Goal: Task Accomplishment & Management: Use online tool/utility

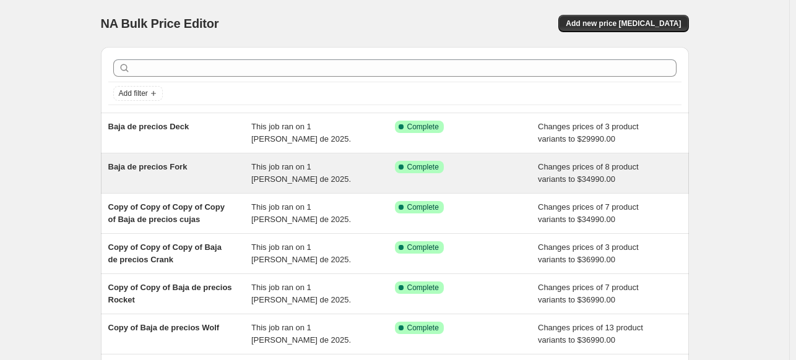
click at [227, 173] on div "Baja de precios Fork" at bounding box center [180, 173] width 144 height 25
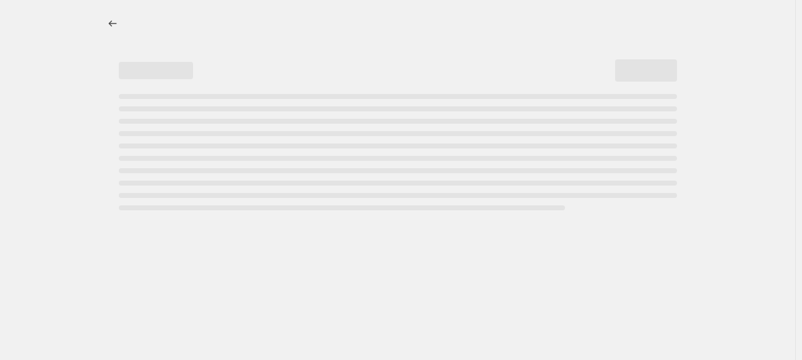
select select "to"
select select "collection"
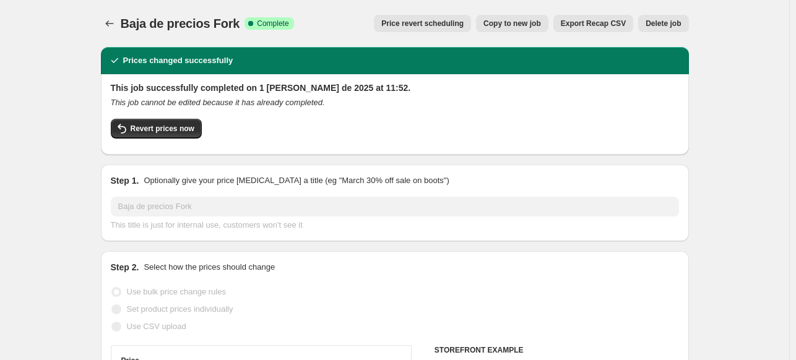
click at [522, 25] on span "Copy to new job" at bounding box center [512, 24] width 58 height 10
select select "to"
select select "collection"
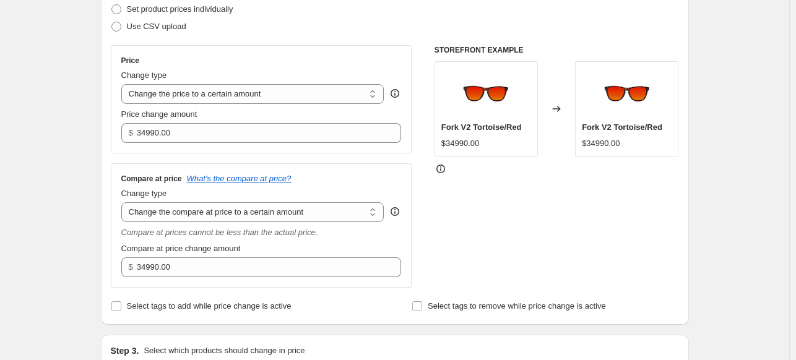
scroll to position [183, 0]
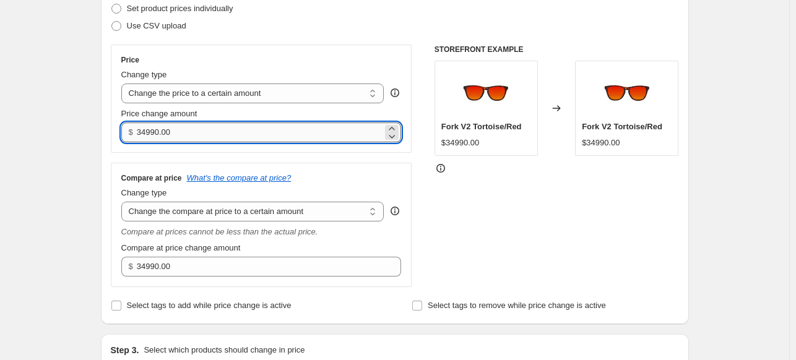
click at [178, 132] on input "34990.00" at bounding box center [260, 133] width 246 height 20
click at [173, 125] on input "36990" at bounding box center [260, 133] width 246 height 20
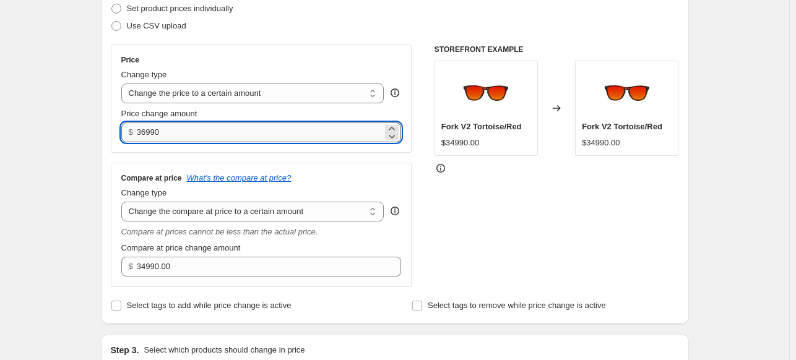
click at [173, 125] on input "36990" at bounding box center [260, 133] width 246 height 20
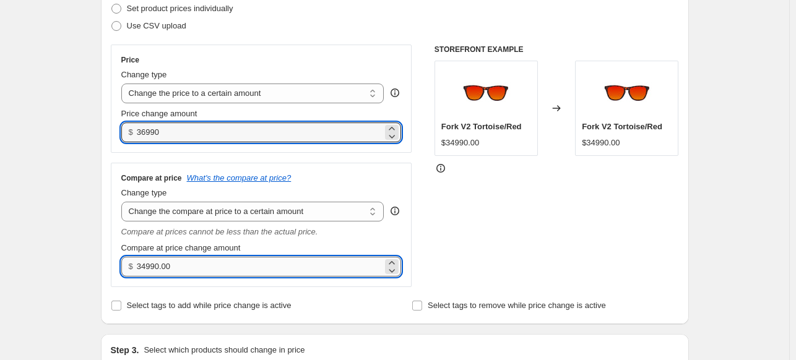
type input "36990.00"
click at [158, 267] on input "34990.00" at bounding box center [260, 267] width 246 height 20
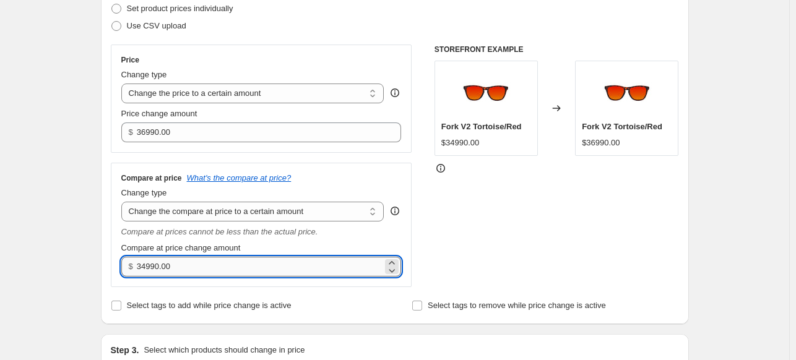
click at [158, 267] on input "34990.00" at bounding box center [260, 267] width 246 height 20
paste input "699"
type input "36990.00"
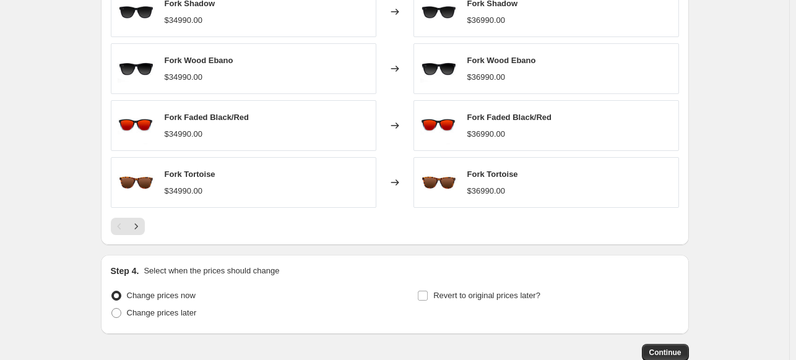
scroll to position [954, 0]
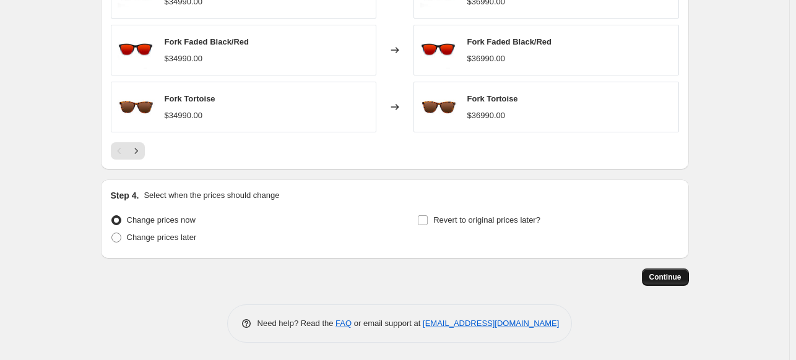
click at [663, 275] on span "Continue" at bounding box center [665, 277] width 32 height 10
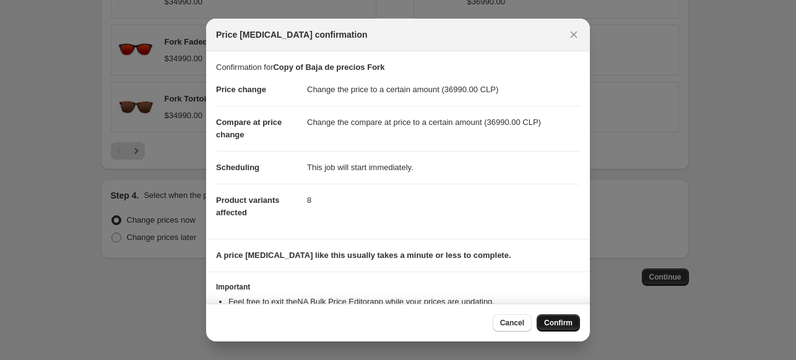
click at [559, 318] on button "Confirm" at bounding box center [558, 322] width 43 height 17
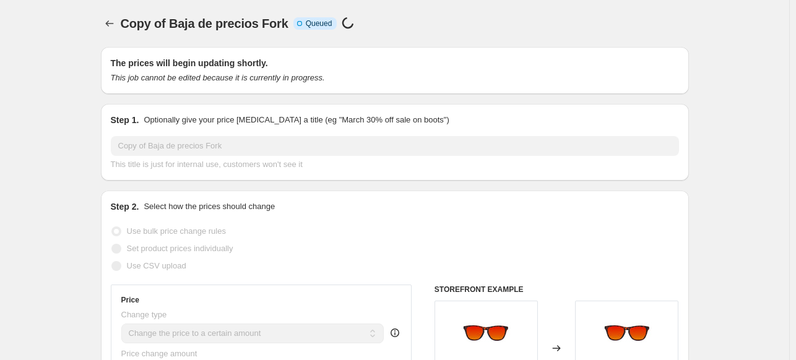
scroll to position [954, 0]
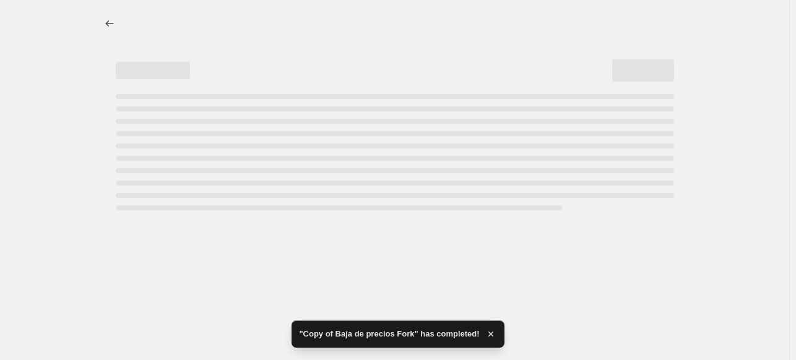
select select "to"
select select "collection"
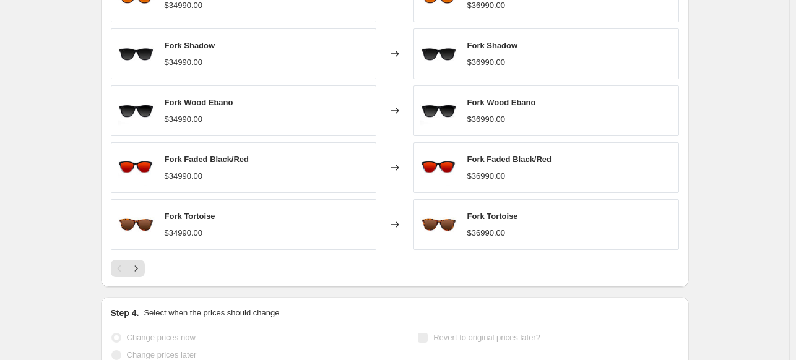
scroll to position [0, 0]
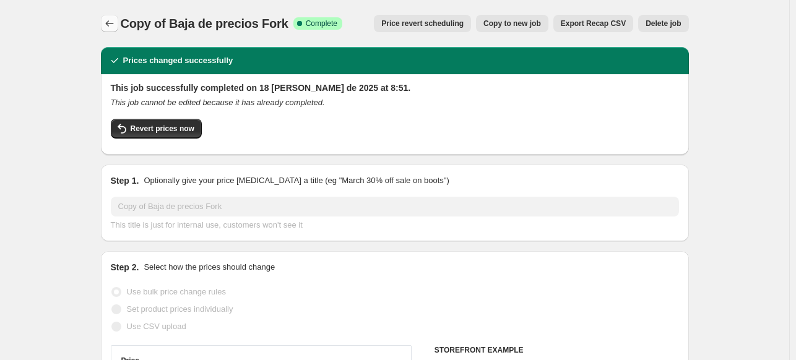
click at [113, 24] on icon "Price change jobs" at bounding box center [109, 23] width 12 height 12
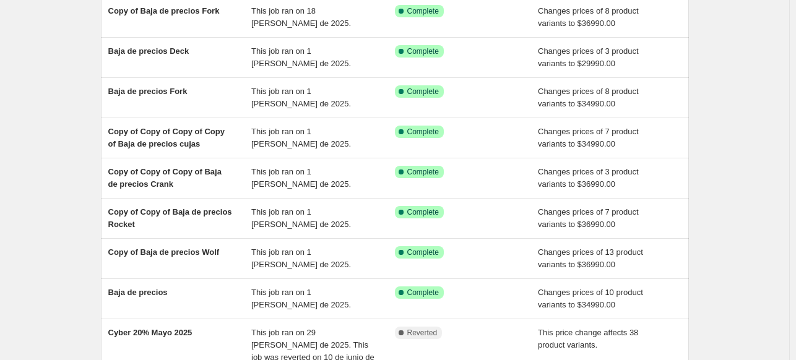
scroll to position [163, 0]
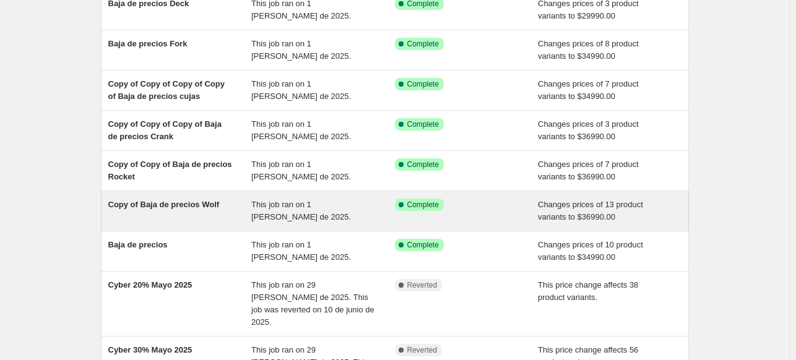
click at [363, 205] on div "This job ran on 1 de agosto de 2025." at bounding box center [323, 211] width 144 height 25
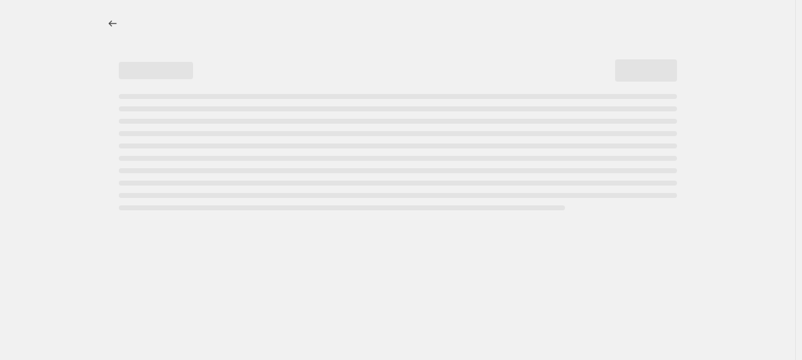
select select "to"
select select "collection"
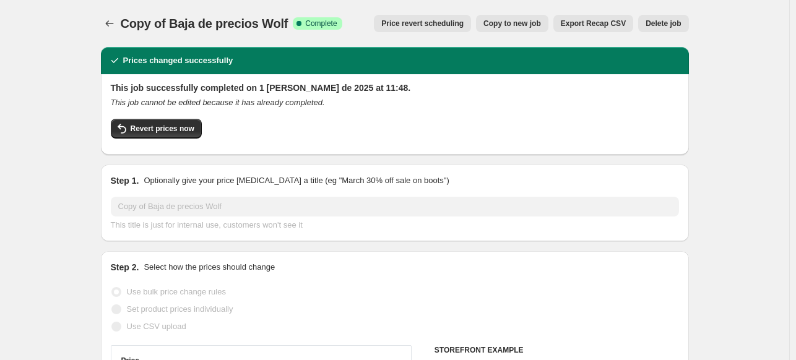
click at [530, 25] on span "Copy to new job" at bounding box center [512, 24] width 58 height 10
select select "to"
select select "collection"
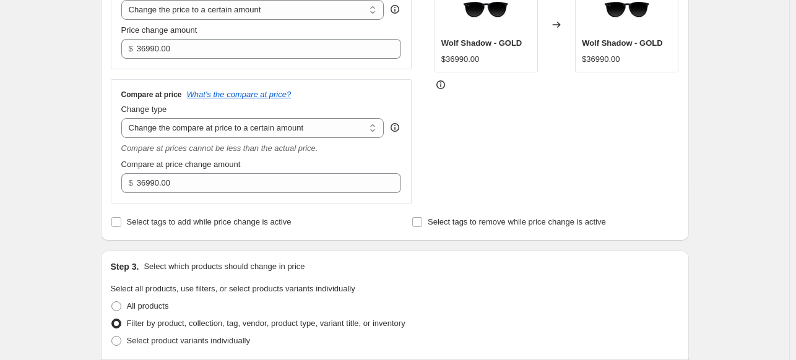
scroll to position [266, 0]
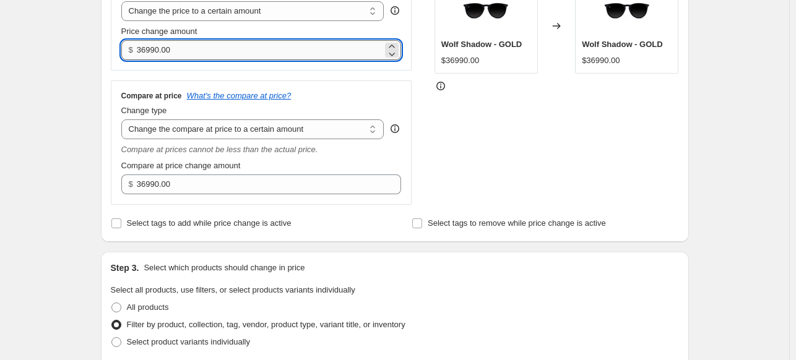
click at [179, 45] on input "36990.00" at bounding box center [260, 50] width 246 height 20
click at [179, 45] on input "38990" at bounding box center [260, 50] width 246 height 20
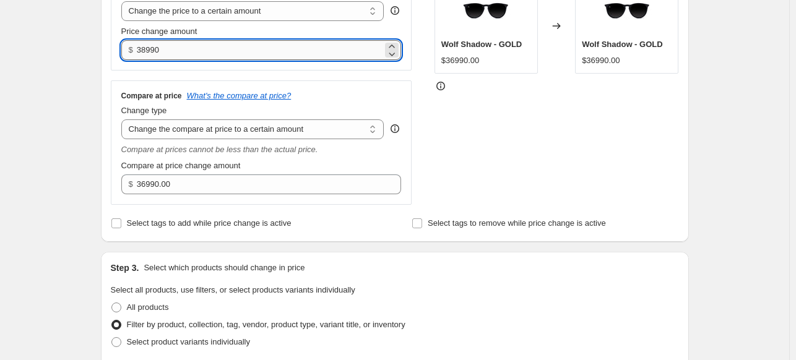
click at [179, 45] on input "38990" at bounding box center [260, 50] width 246 height 20
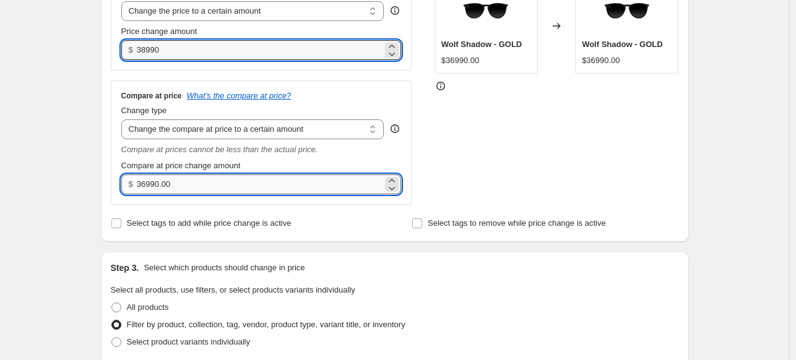
type input "38990.00"
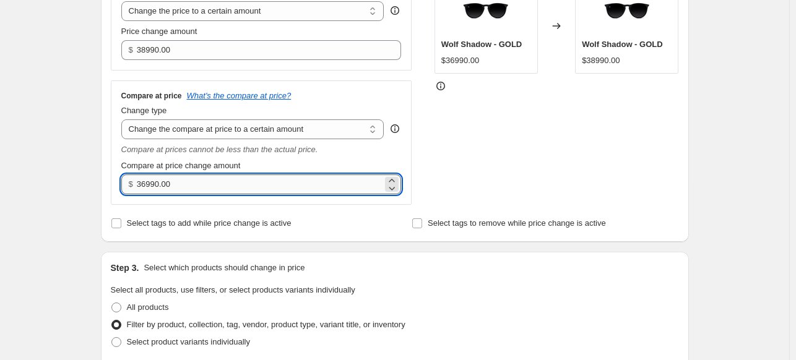
click at [155, 186] on input "36990.00" at bounding box center [260, 185] width 246 height 20
paste input "899"
type input "38990.00"
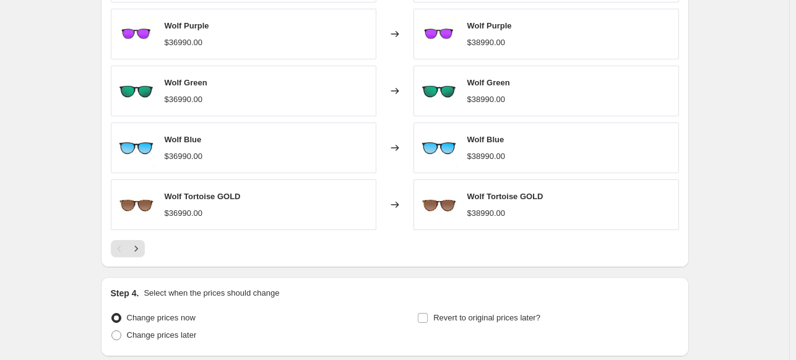
scroll to position [954, 0]
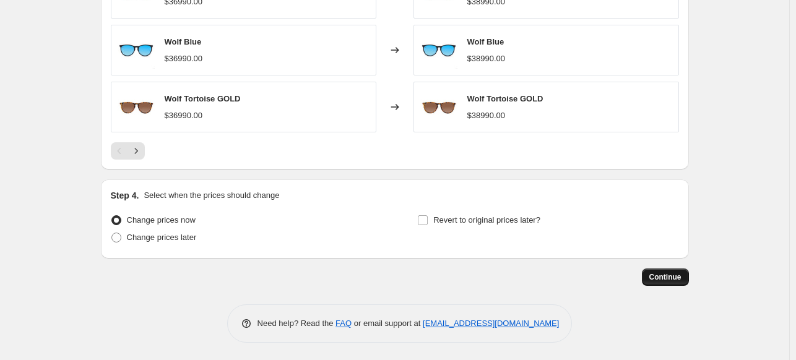
click at [669, 280] on span "Continue" at bounding box center [665, 277] width 32 height 10
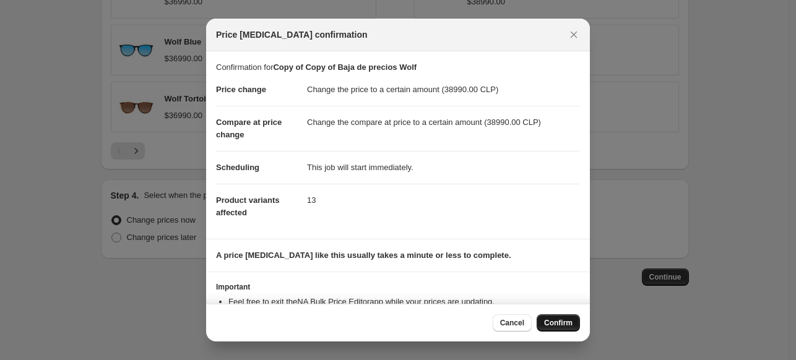
click at [569, 324] on span "Confirm" at bounding box center [558, 323] width 28 height 10
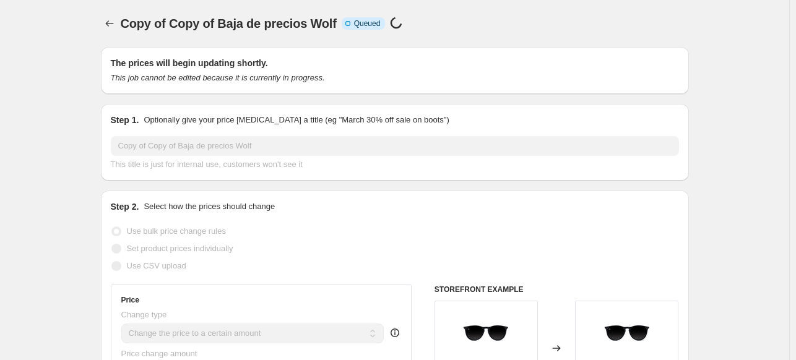
scroll to position [954, 0]
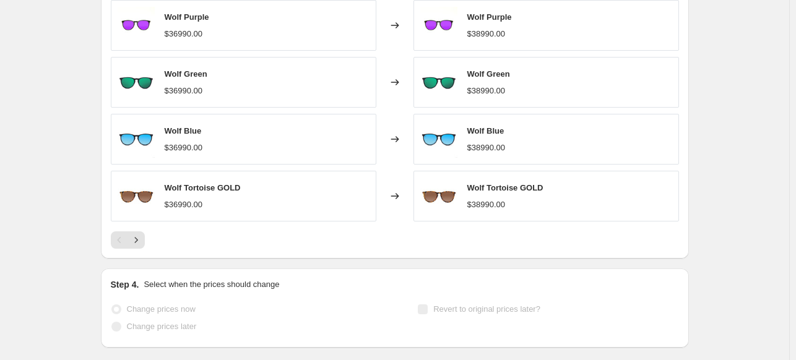
select select "to"
select select "collection"
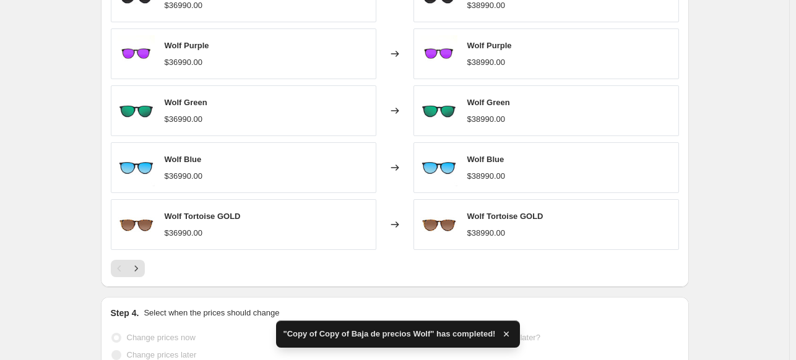
scroll to position [0, 0]
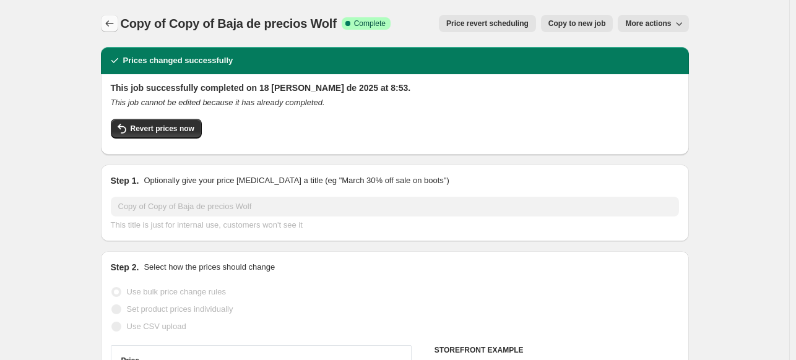
click at [109, 19] on icon "Price change jobs" at bounding box center [109, 23] width 12 height 12
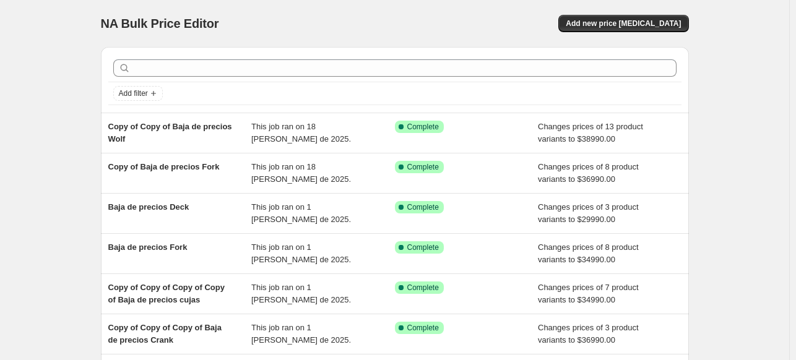
scroll to position [29, 0]
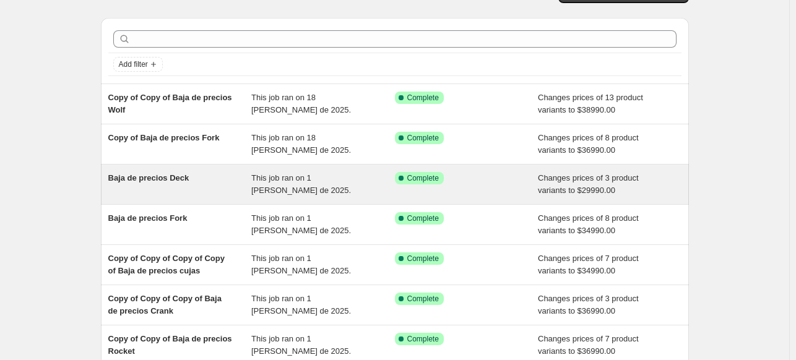
click at [181, 180] on span "Baja de precios Deck" at bounding box center [148, 177] width 81 height 9
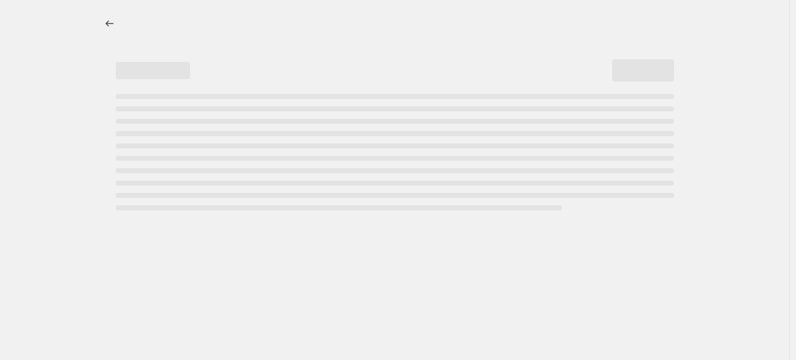
select select "to"
select select "collection"
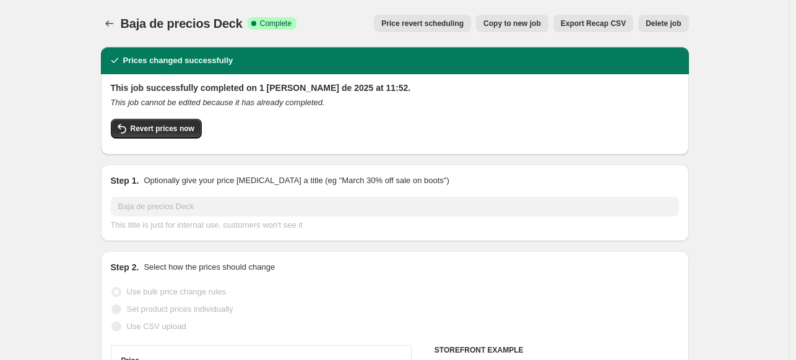
click at [527, 27] on span "Copy to new job" at bounding box center [512, 24] width 58 height 10
select select "to"
select select "collection"
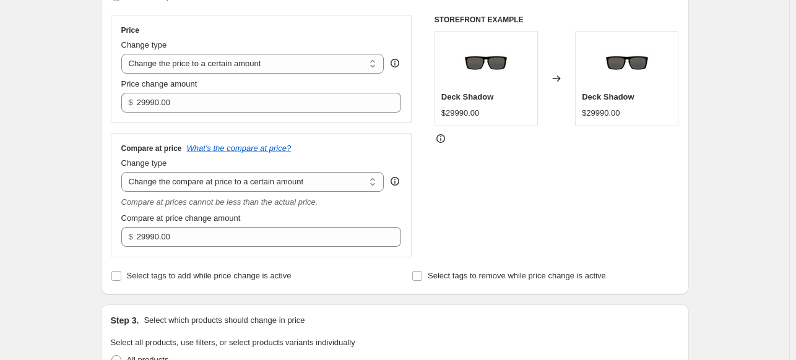
scroll to position [213, 0]
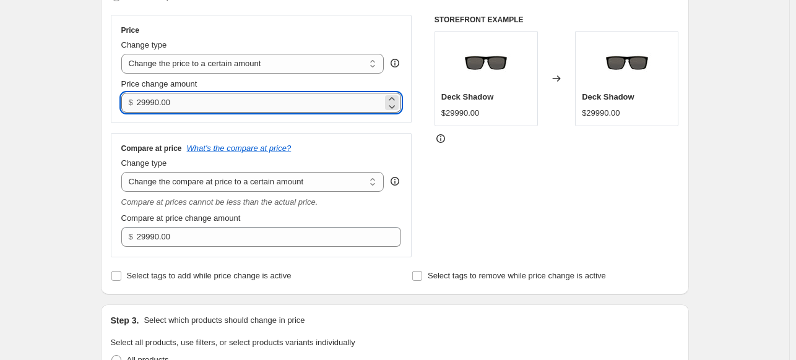
click at [173, 101] on input "29990.00" at bounding box center [260, 103] width 246 height 20
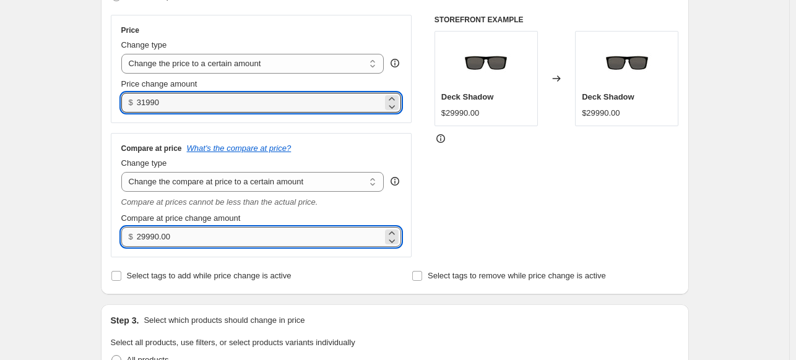
type input "31990.00"
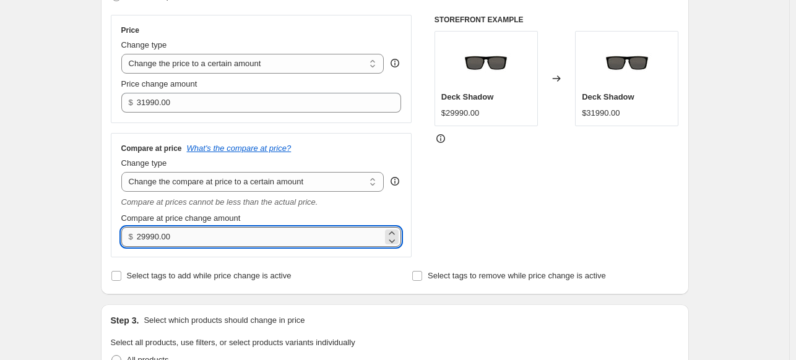
click at [153, 238] on input "29990.00" at bounding box center [260, 237] width 246 height 20
type input "31990.00"
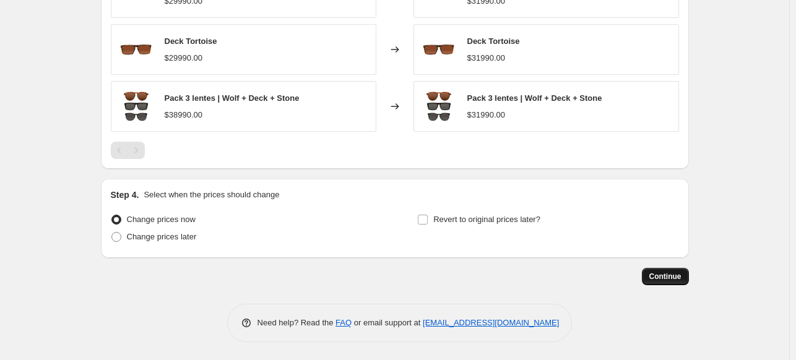
click at [663, 282] on button "Continue" at bounding box center [665, 276] width 47 height 17
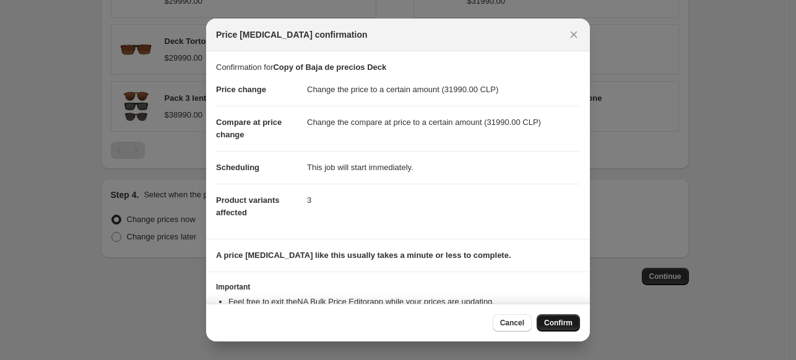
click at [558, 322] on span "Confirm" at bounding box center [558, 323] width 28 height 10
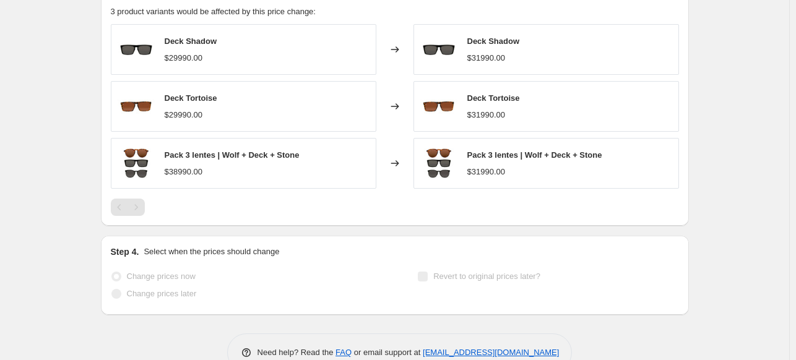
select select "to"
select select "collection"
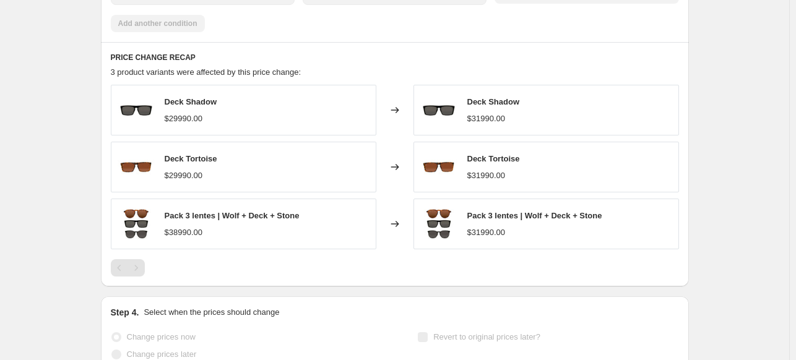
scroll to position [0, 0]
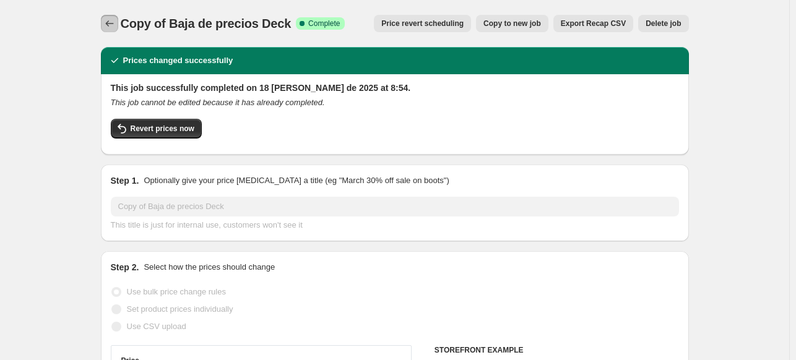
click at [116, 32] on button "Price change jobs" at bounding box center [109, 23] width 17 height 17
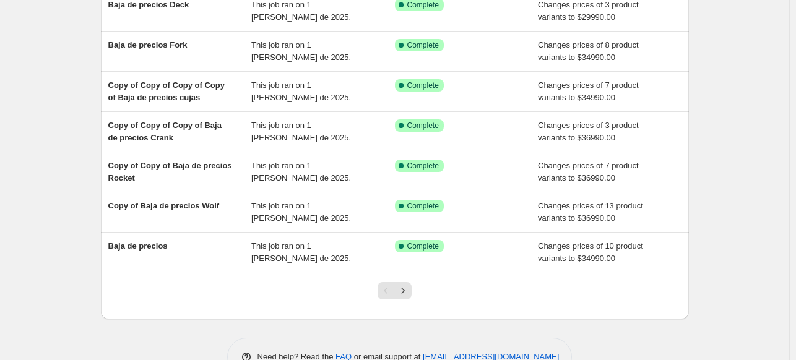
scroll to position [253, 0]
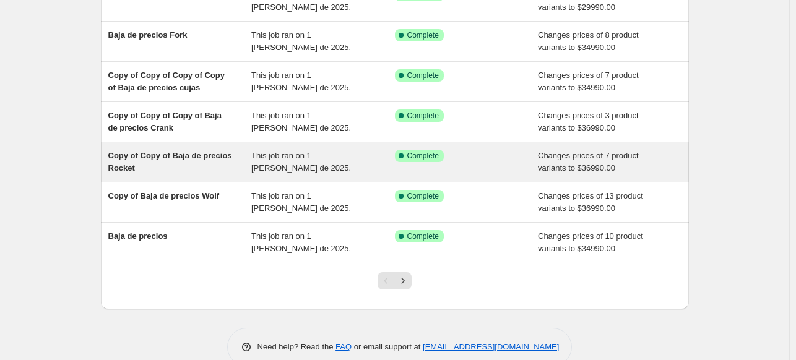
click at [259, 158] on span "This job ran on 1 de agosto de 2025." at bounding box center [301, 162] width 100 height 22
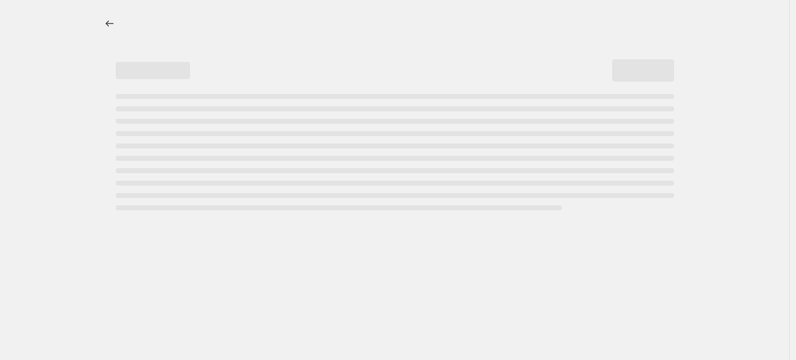
select select "to"
select select "collection"
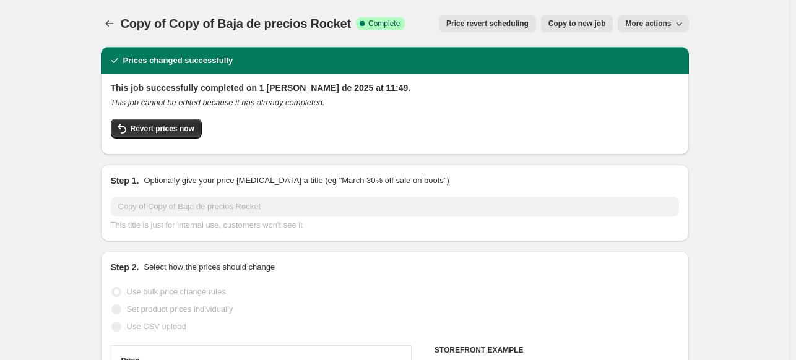
click at [577, 27] on span "Copy to new job" at bounding box center [577, 24] width 58 height 10
select select "to"
select select "collection"
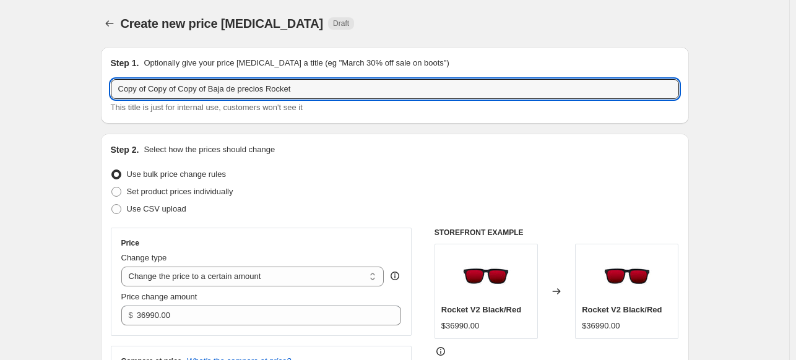
drag, startPoint x: 208, startPoint y: 89, endPoint x: -21, endPoint y: 87, distance: 229.0
click at [0, 87] on html "Home Settings Plans Skip to content Create new price change job. This page is r…" at bounding box center [398, 180] width 796 height 360
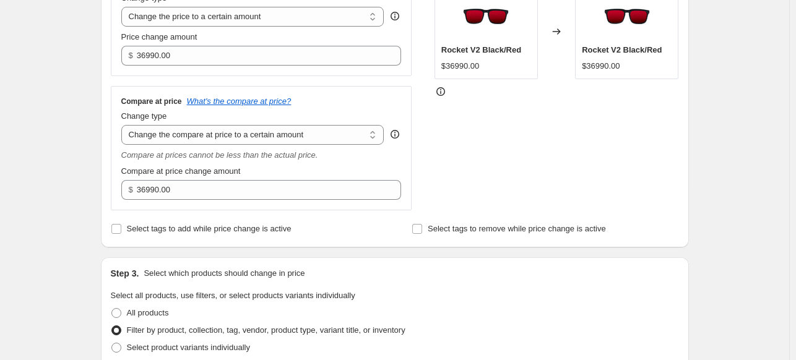
scroll to position [201, 0]
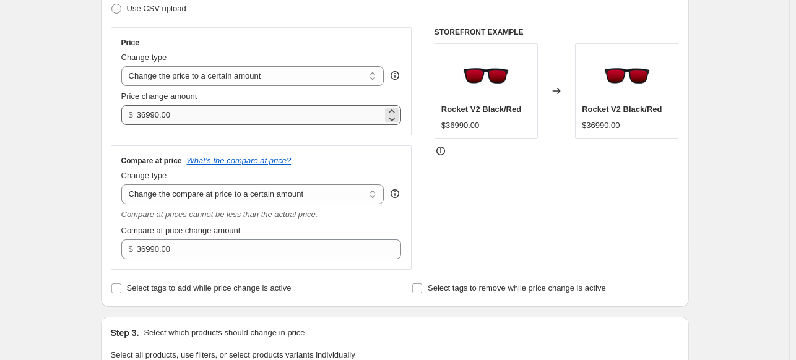
type input "Baja de precios Rocket"
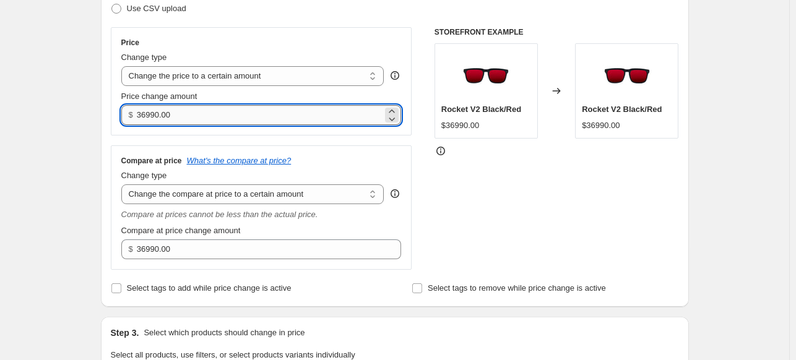
click at [165, 113] on input "36990.00" at bounding box center [260, 115] width 246 height 20
type input "2"
click at [165, 113] on input "39990" at bounding box center [260, 115] width 246 height 20
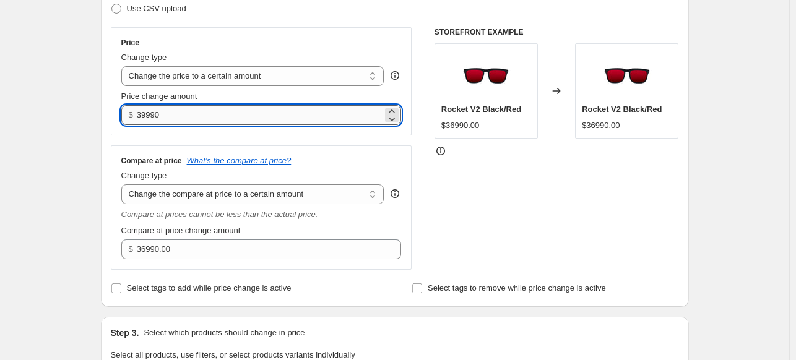
click at [165, 113] on input "39990" at bounding box center [260, 115] width 246 height 20
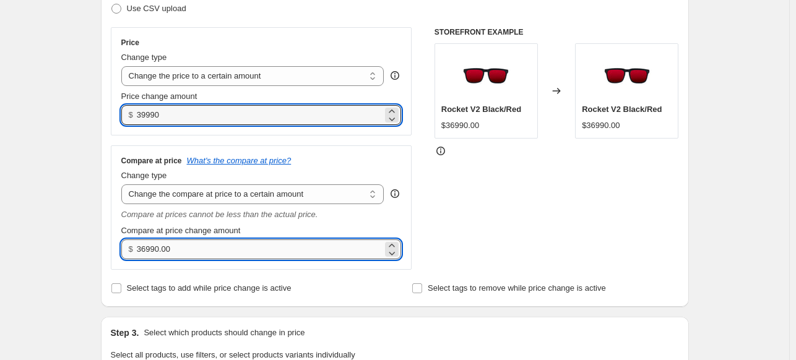
type input "39990.00"
click at [160, 246] on input "36990.00" at bounding box center [260, 250] width 246 height 20
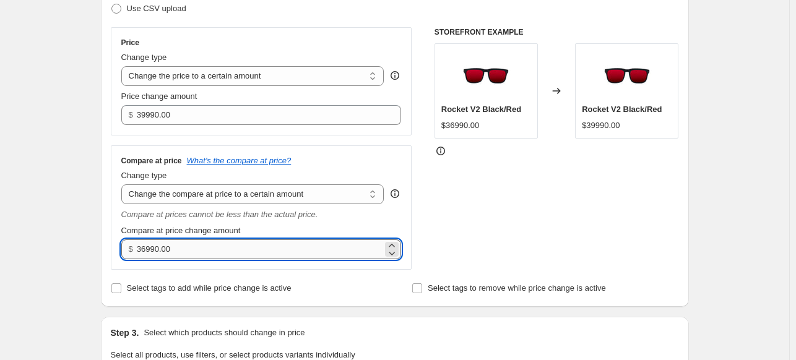
click at [160, 246] on input "36990.00" at bounding box center [260, 250] width 246 height 20
paste input "999"
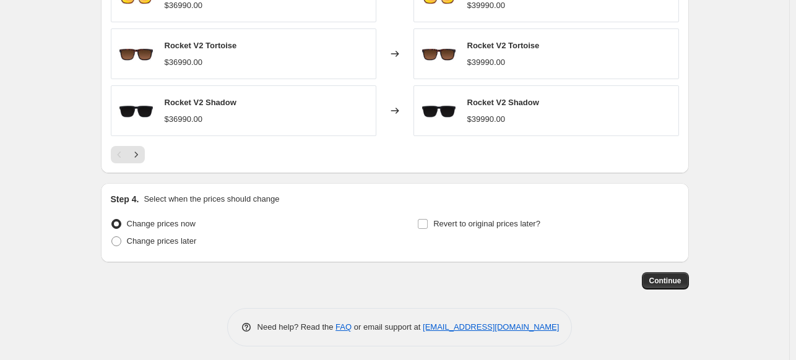
scroll to position [954, 0]
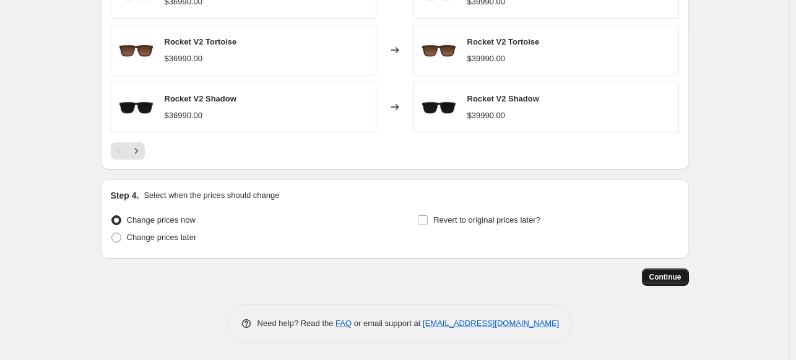
type input "39990.00"
click at [665, 277] on span "Continue" at bounding box center [665, 277] width 32 height 10
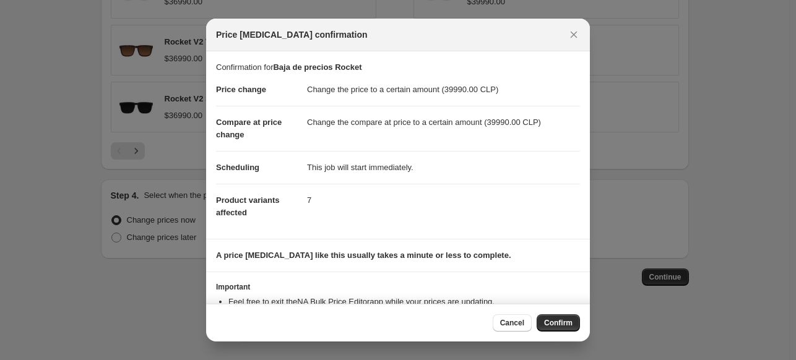
click at [556, 325] on span "Confirm" at bounding box center [558, 323] width 28 height 10
type input "Baja de precios Rocket"
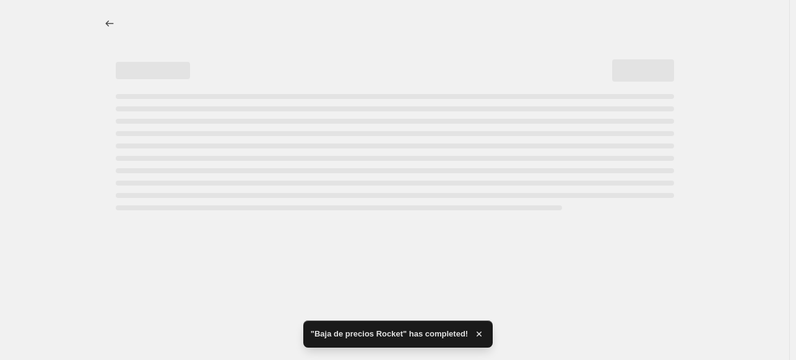
select select "to"
select select "collection"
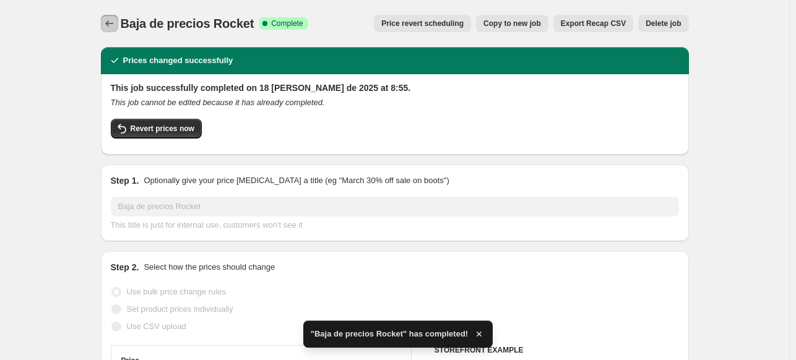
click at [113, 20] on icon "Price change jobs" at bounding box center [109, 23] width 12 height 12
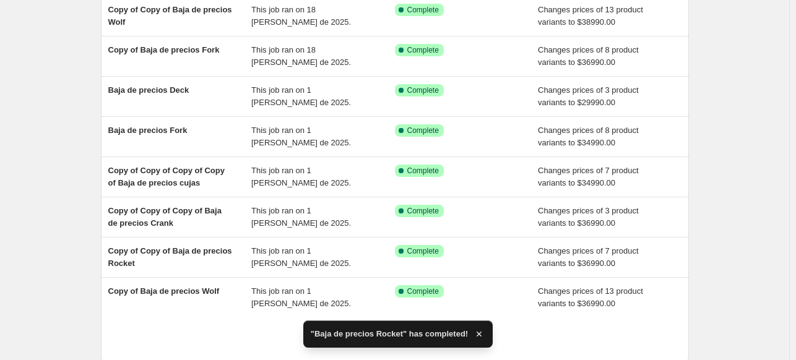
scroll to position [275, 0]
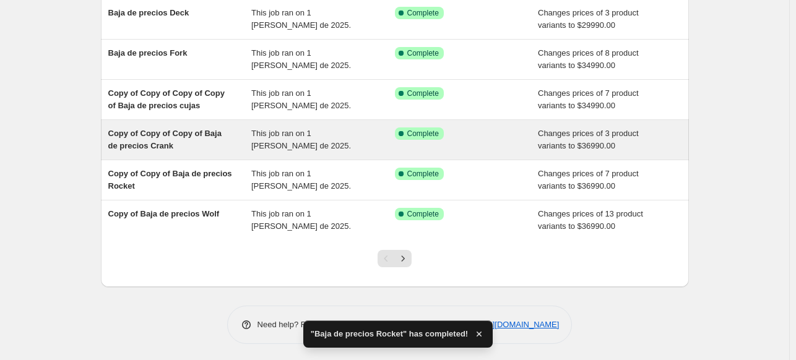
click at [223, 153] on div "Copy of Copy of Copy of Baja de precios Crank This job ran on 1 de agosto de 20…" at bounding box center [395, 140] width 588 height 40
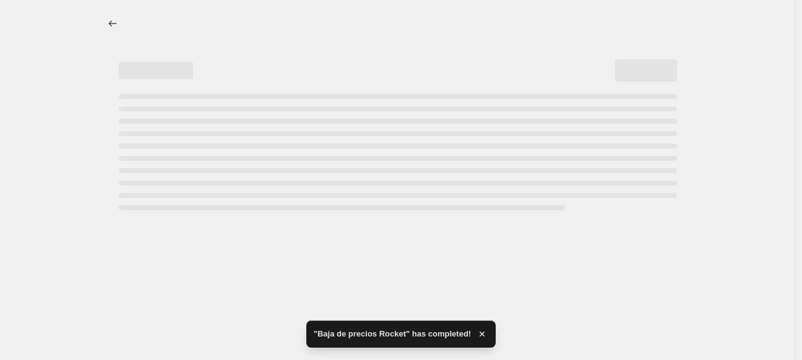
select select "to"
select select "collection"
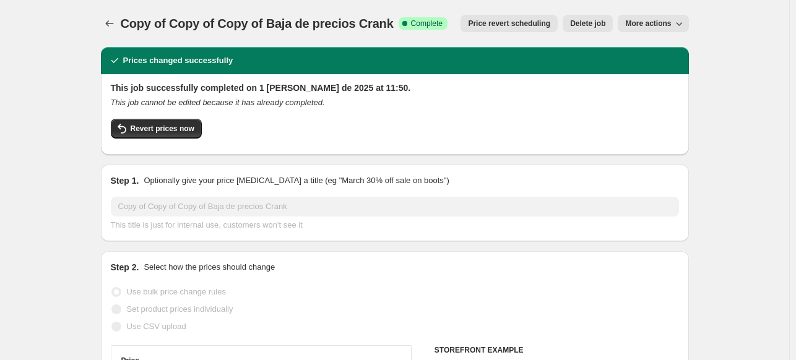
click at [642, 25] on span "More actions" at bounding box center [648, 24] width 46 height 10
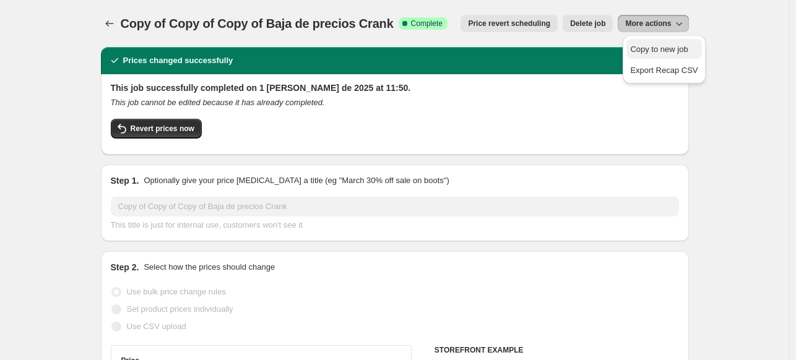
click at [652, 47] on span "Copy to new job" at bounding box center [659, 49] width 58 height 9
select select "to"
select select "collection"
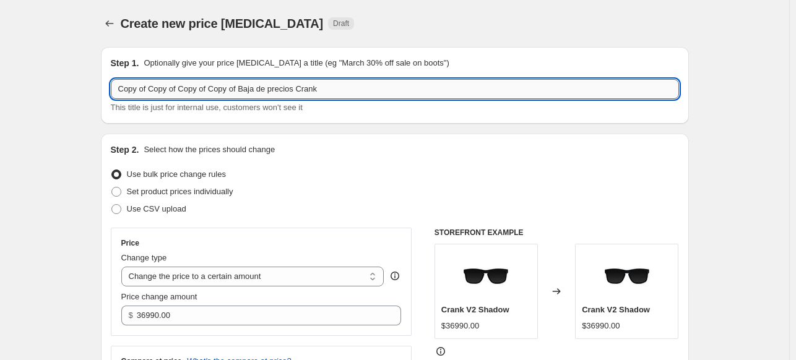
click at [242, 88] on input "Copy of Copy of Copy of Copy of Baja de precios Crank" at bounding box center [395, 89] width 568 height 20
drag, startPoint x: 243, startPoint y: 89, endPoint x: 6, endPoint y: 84, distance: 236.5
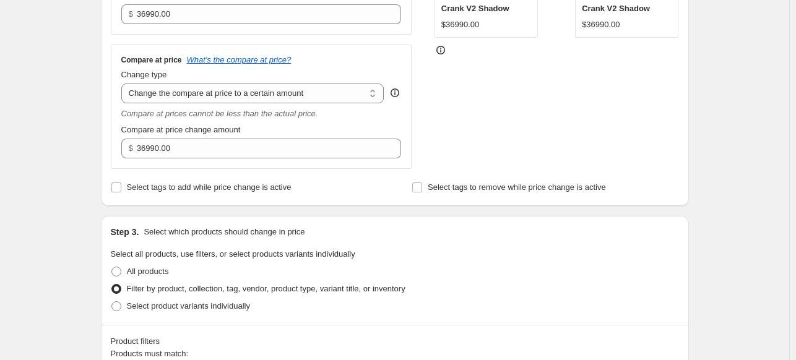
scroll to position [301, 0]
type input "Baja de precios Crank"
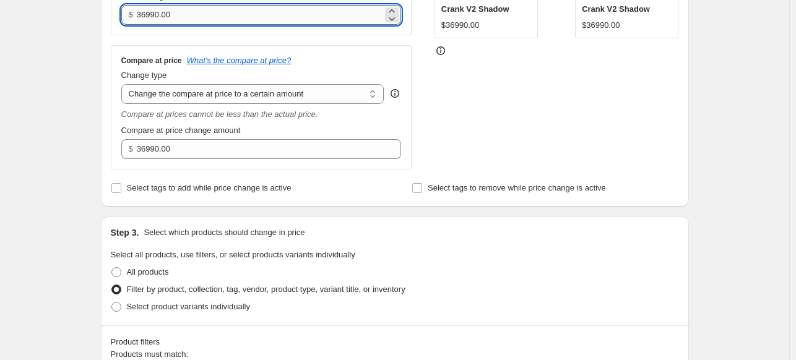
click at [158, 20] on input "36990.00" at bounding box center [260, 15] width 246 height 20
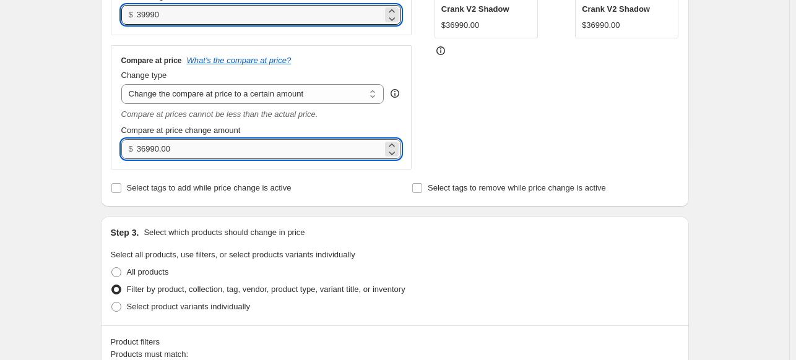
type input "39990.00"
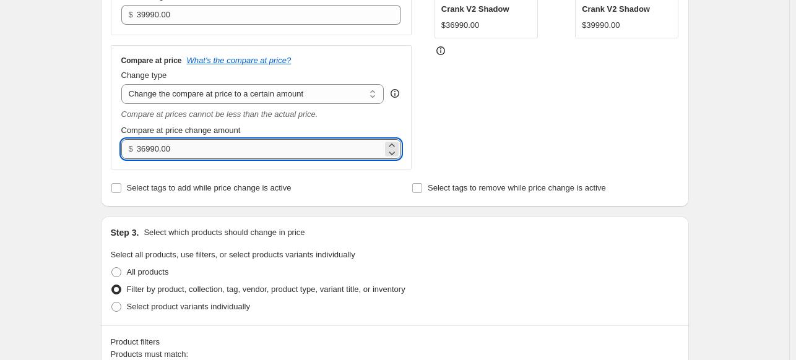
click at [165, 146] on input "36990.00" at bounding box center [260, 149] width 246 height 20
type input "39990.00"
click at [84, 157] on div "Create new price change job. This page is ready Create new price change job Dra…" at bounding box center [394, 300] width 789 height 1202
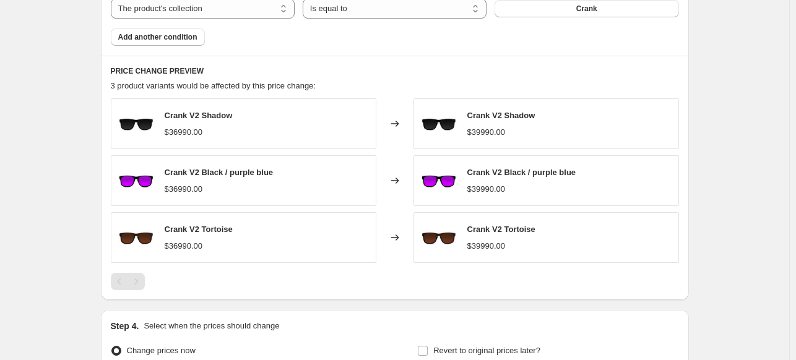
scroll to position [841, 0]
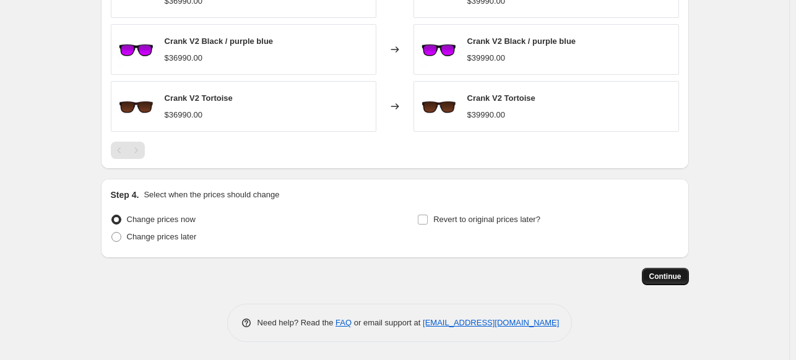
click at [668, 279] on span "Continue" at bounding box center [665, 277] width 32 height 10
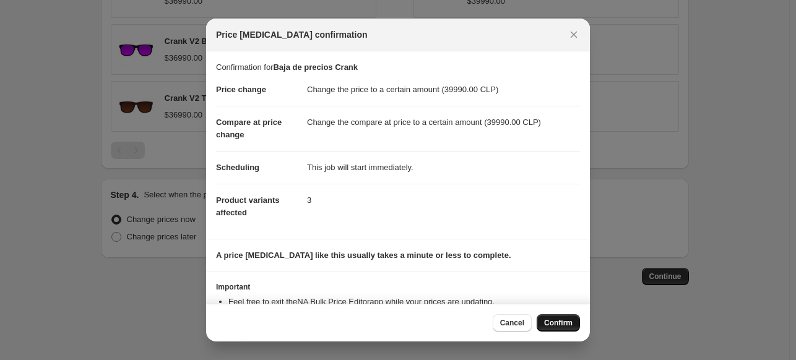
click at [558, 326] on span "Confirm" at bounding box center [558, 323] width 28 height 10
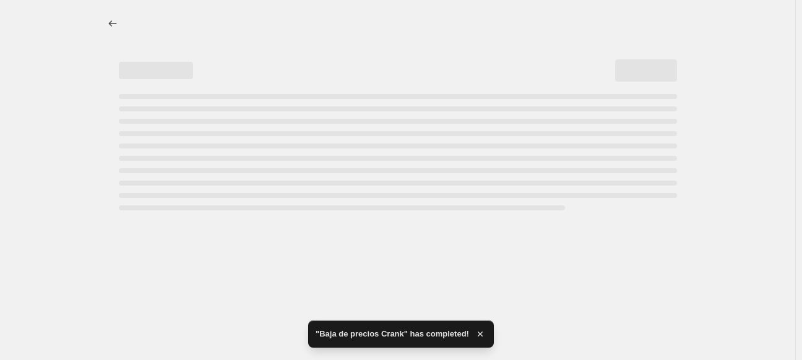
select select "to"
select select "collection"
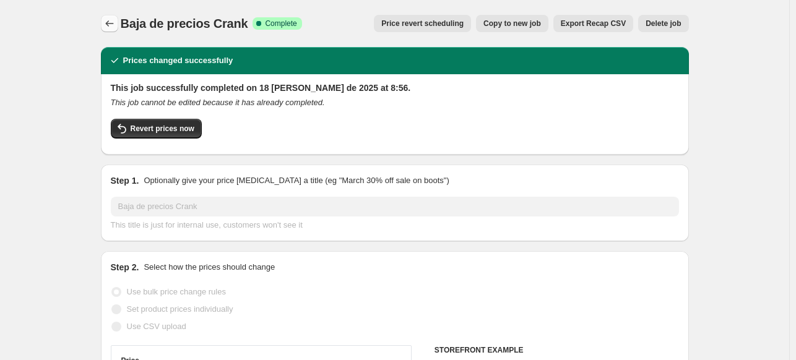
click at [111, 24] on icon "Price change jobs" at bounding box center [109, 23] width 12 height 12
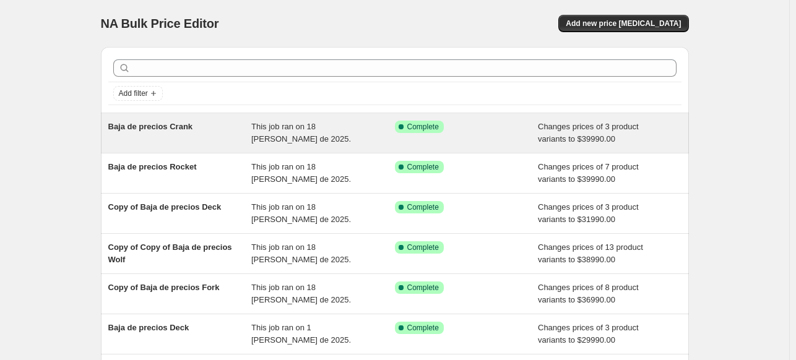
click at [590, 130] on span "Changes prices of 3 product variants to $39990.00" at bounding box center [588, 133] width 101 height 22
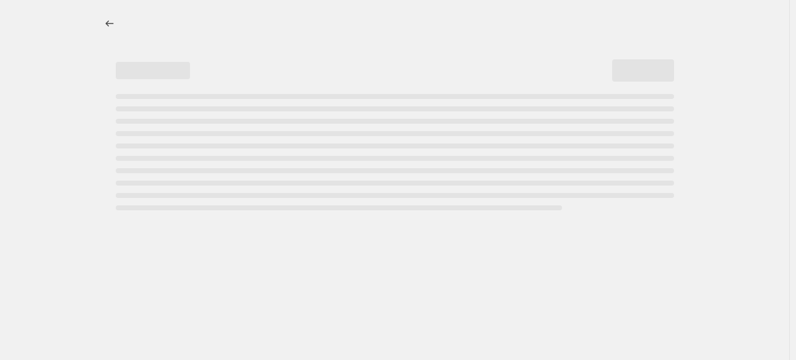
select select "to"
select select "collection"
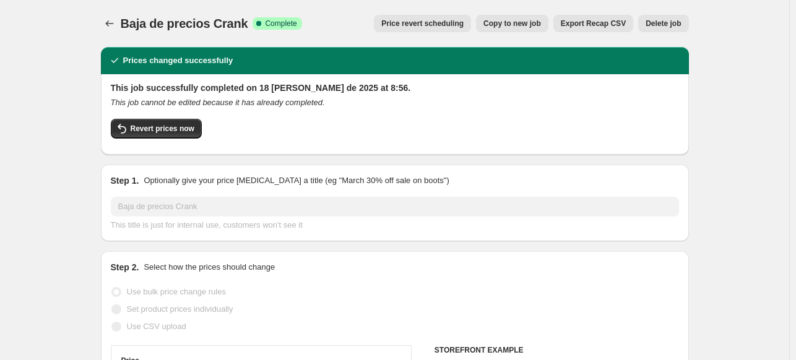
click at [528, 28] on span "Copy to new job" at bounding box center [512, 24] width 58 height 10
select select "to"
select select "collection"
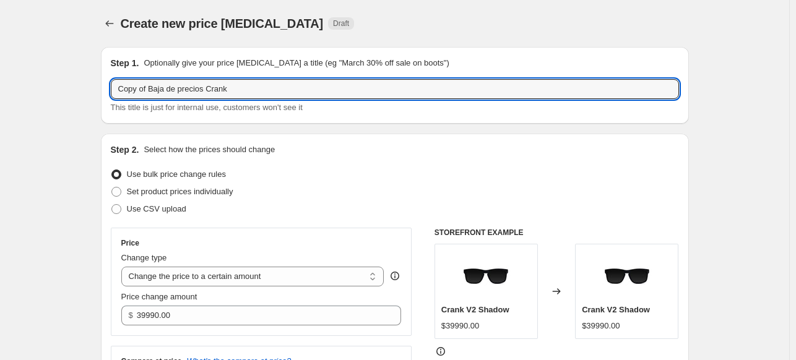
drag, startPoint x: 150, startPoint y: 89, endPoint x: 46, endPoint y: 82, distance: 103.5
click at [203, 86] on input "Baja de precios Crank" at bounding box center [395, 89] width 568 height 20
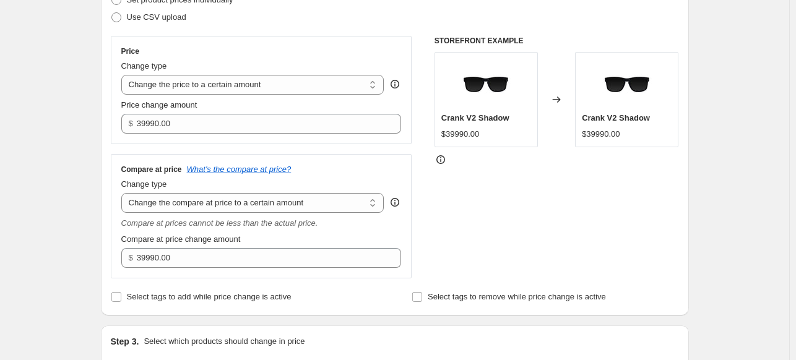
scroll to position [192, 0]
type input "Baja de precios 30%"
click at [249, 83] on select "Change the price to a certain amount Change the price by a certain amount Chang…" at bounding box center [252, 84] width 263 height 20
select select "percentage"
click at [124, 74] on select "Change the price to a certain amount Change the price by a certain amount Chang…" at bounding box center [252, 84] width 263 height 20
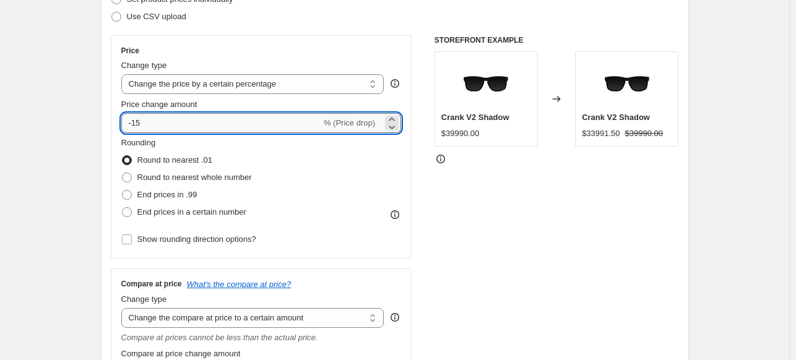
click at [183, 121] on input "-15" at bounding box center [221, 123] width 200 height 20
click at [136, 123] on input "-15" at bounding box center [221, 123] width 200 height 20
type input "-30"
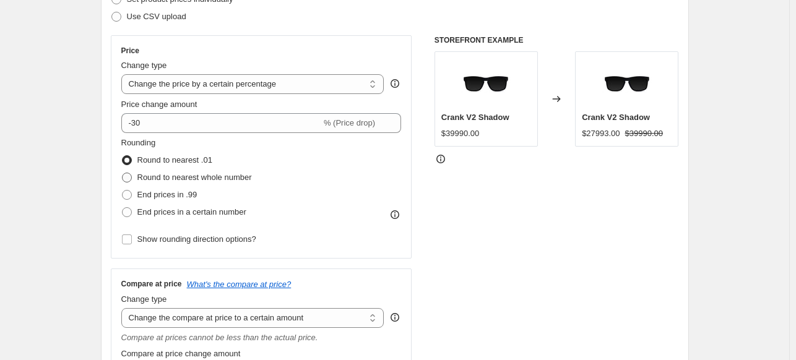
click at [136, 179] on label "Round to nearest whole number" at bounding box center [186, 177] width 131 height 17
click at [123, 173] on input "Round to nearest whole number" at bounding box center [122, 173] width 1 height 1
radio input "true"
click at [130, 212] on span at bounding box center [127, 212] width 10 height 10
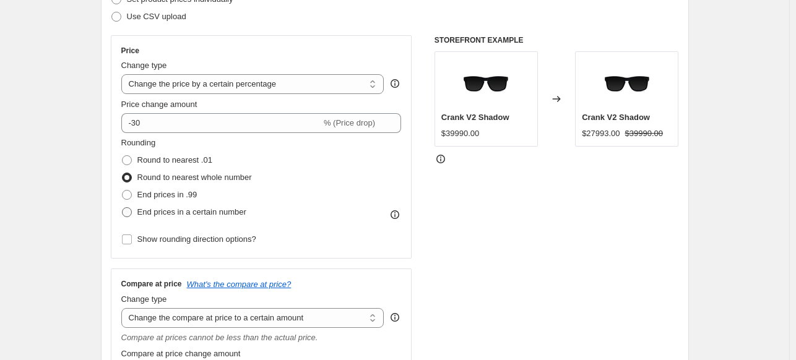
click at [123, 208] on input "End prices in a certain number" at bounding box center [122, 207] width 1 height 1
radio input "true"
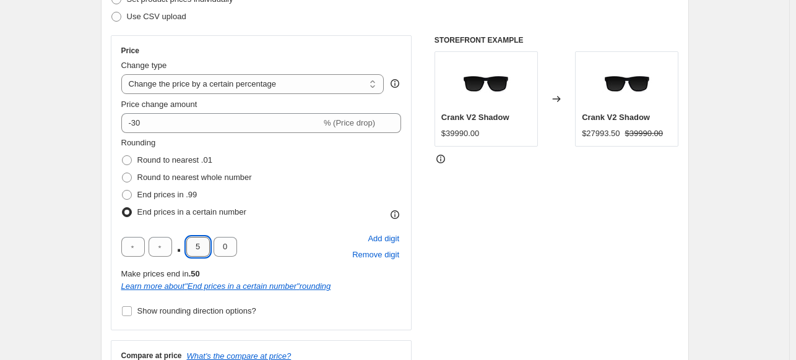
click at [201, 246] on input "5" at bounding box center [198, 247] width 24 height 20
type input "0"
click at [128, 246] on input "text" at bounding box center [133, 247] width 24 height 20
type input "9"
type input "0"
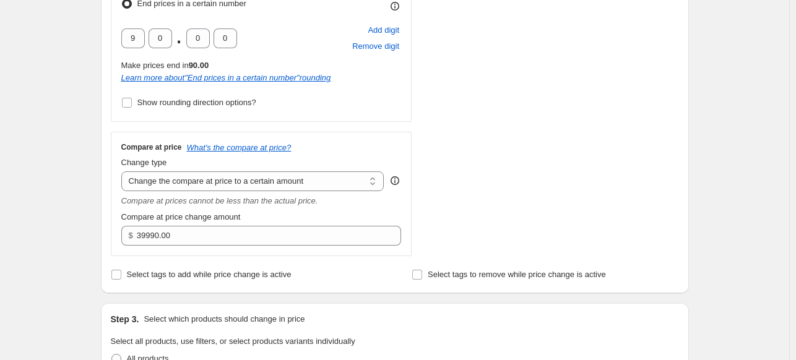
scroll to position [402, 0]
click at [131, 106] on span at bounding box center [126, 101] width 11 height 11
click at [131, 106] on input "Show rounding direction options?" at bounding box center [127, 102] width 10 height 10
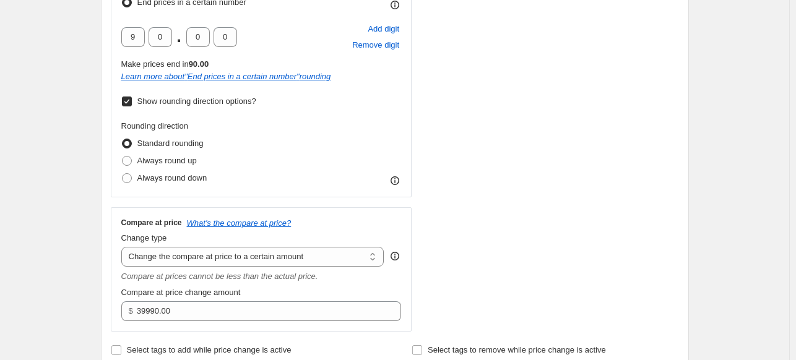
click at [131, 103] on input "Show rounding direction options?" at bounding box center [127, 102] width 10 height 10
checkbox input "false"
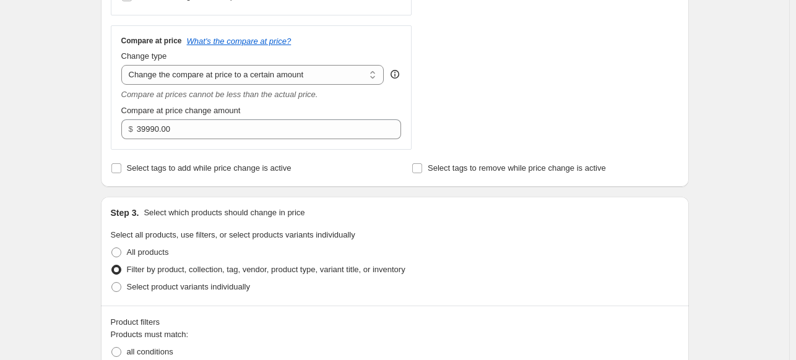
scroll to position [515, 0]
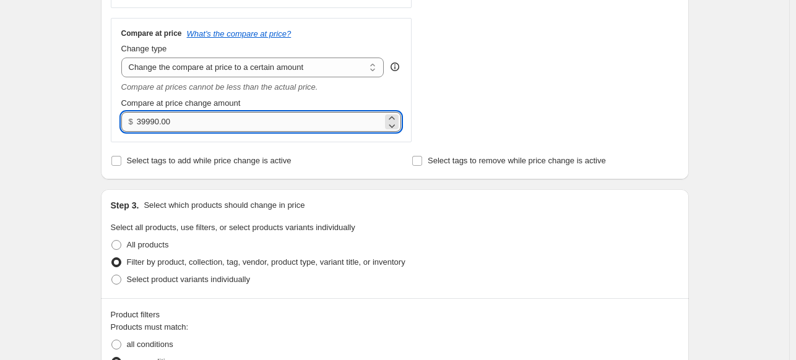
click at [150, 123] on input "39990.00" at bounding box center [260, 122] width 246 height 20
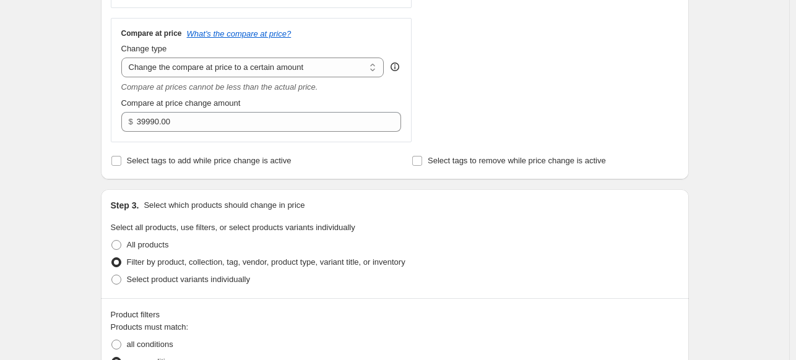
click at [87, 118] on div "Create new price change job. This page is ready Create new price change job Dra…" at bounding box center [394, 179] width 789 height 1389
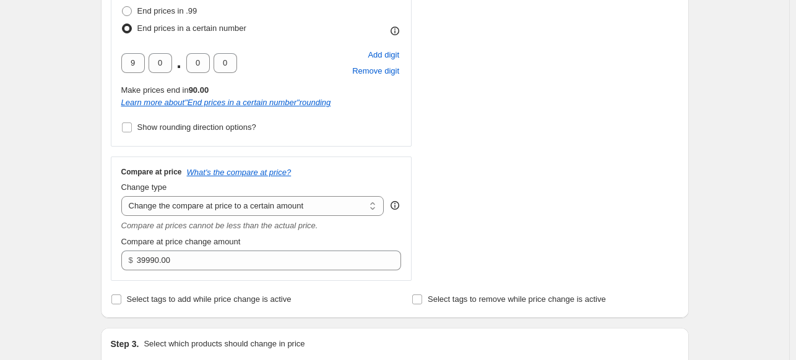
scroll to position [408, 0]
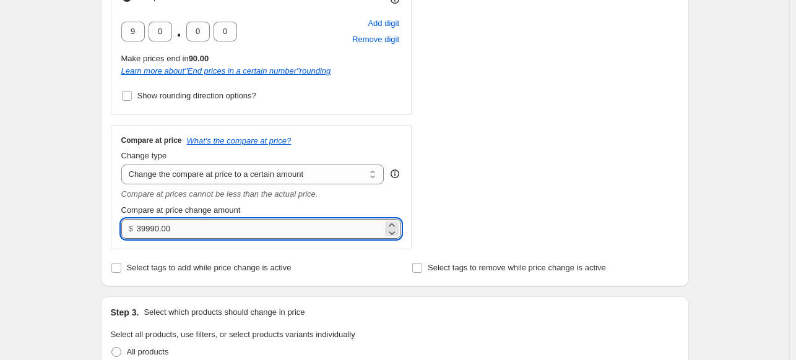
click at [152, 232] on input "39990.00" at bounding box center [260, 229] width 246 height 20
type input "0.00"
click at [97, 205] on div "Step 1. Optionally give your price change job a title (eg "March 30% off sale o…" at bounding box center [390, 267] width 598 height 1277
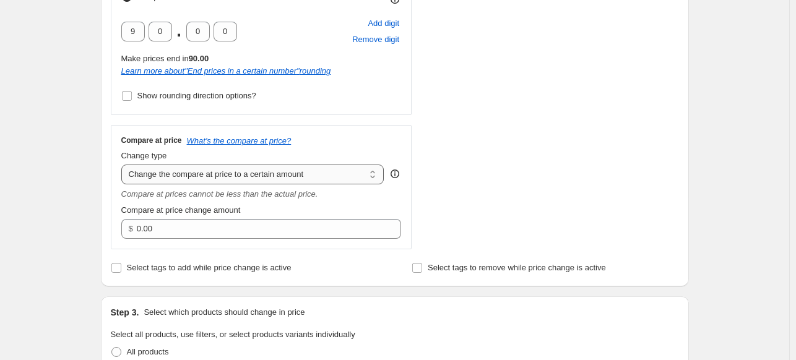
click at [194, 178] on select "Change the compare at price to the current price (sale) Change the compare at p…" at bounding box center [252, 175] width 263 height 20
select select "no_change"
click at [124, 165] on select "Change the compare at price to the current price (sale) Change the compare at p…" at bounding box center [252, 175] width 263 height 20
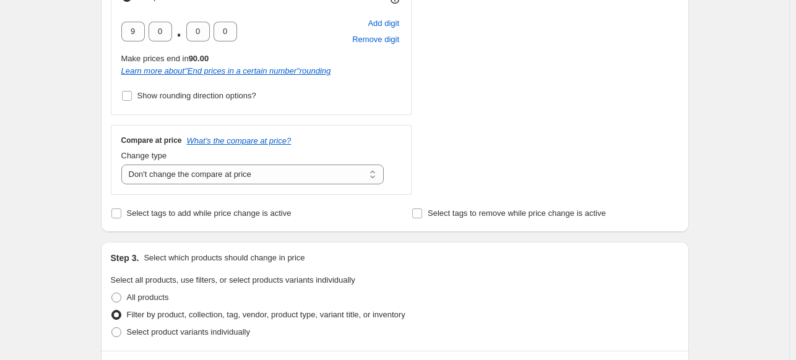
click at [84, 178] on div "Create new price change job. This page is ready Create new price change job Dra…" at bounding box center [394, 259] width 789 height 1334
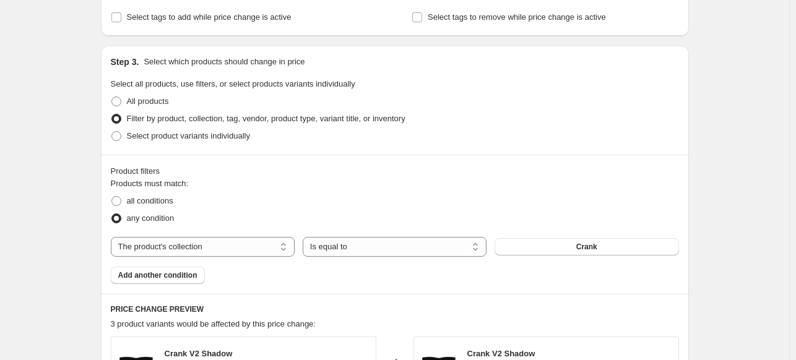
scroll to position [571, 0]
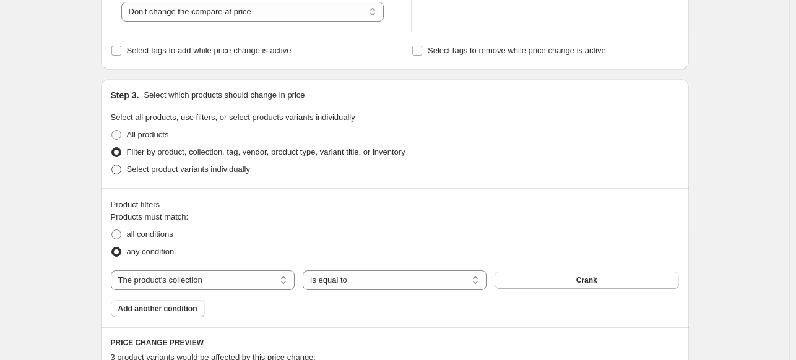
click at [149, 173] on span "Select product variants individually" at bounding box center [188, 169] width 123 height 9
click at [112, 165] on input "Select product variants individually" at bounding box center [111, 165] width 1 height 1
radio input "true"
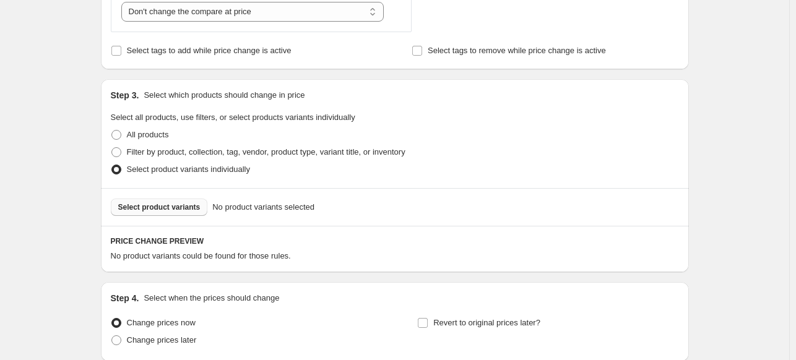
click at [160, 207] on span "Select product variants" at bounding box center [159, 207] width 82 height 10
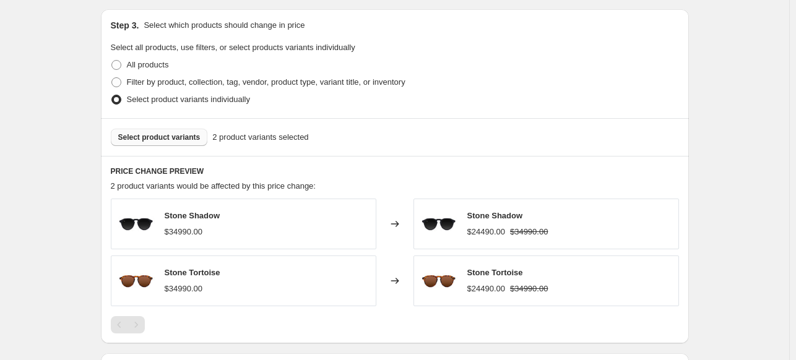
scroll to position [666, 0]
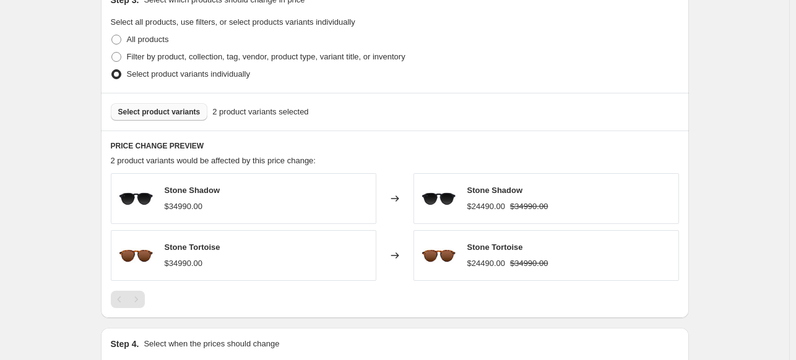
click at [173, 116] on button "Select product variants" at bounding box center [159, 111] width 97 height 17
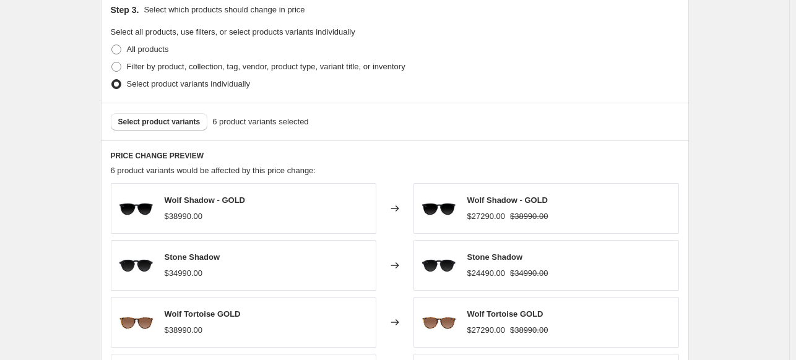
scroll to position [623, 0]
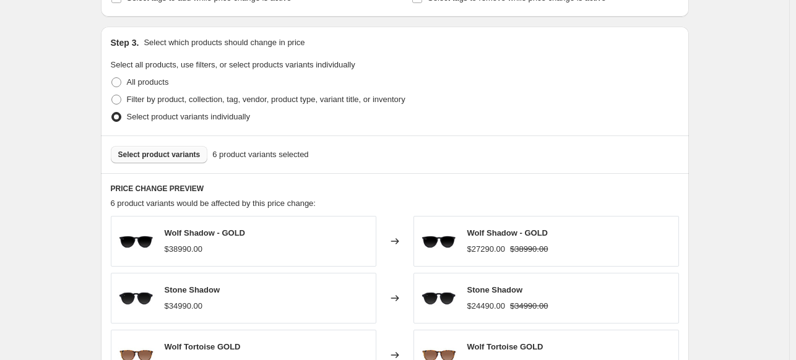
click at [176, 153] on span "Select product variants" at bounding box center [159, 155] width 82 height 10
click at [171, 155] on span "Select product variants" at bounding box center [159, 155] width 82 height 10
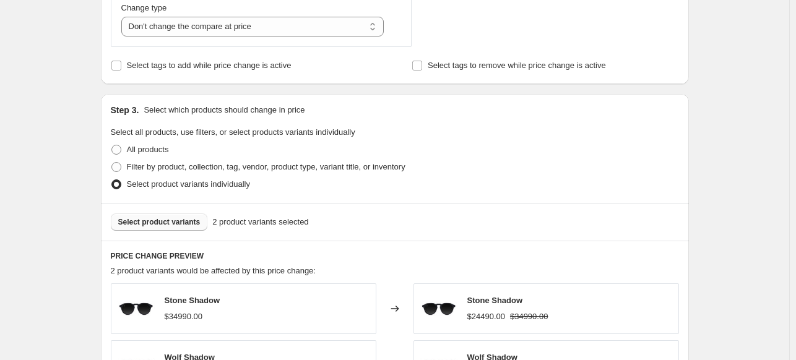
scroll to position [556, 0]
click at [186, 225] on span "Select product variants" at bounding box center [159, 222] width 82 height 10
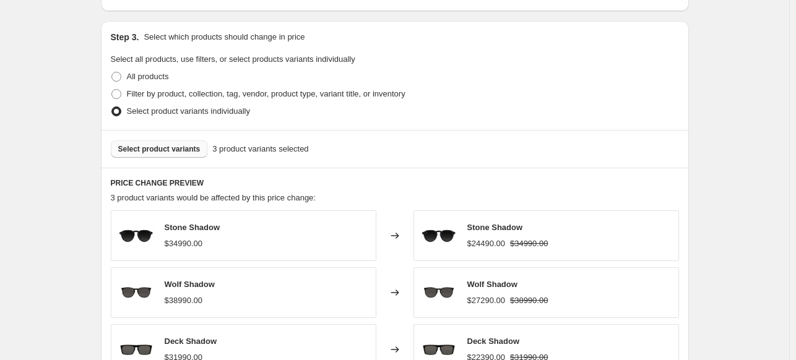
scroll to position [649, 0]
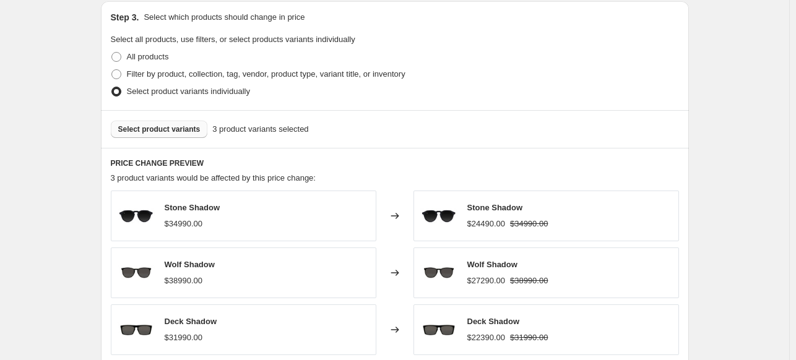
click at [158, 127] on span "Select product variants" at bounding box center [159, 129] width 82 height 10
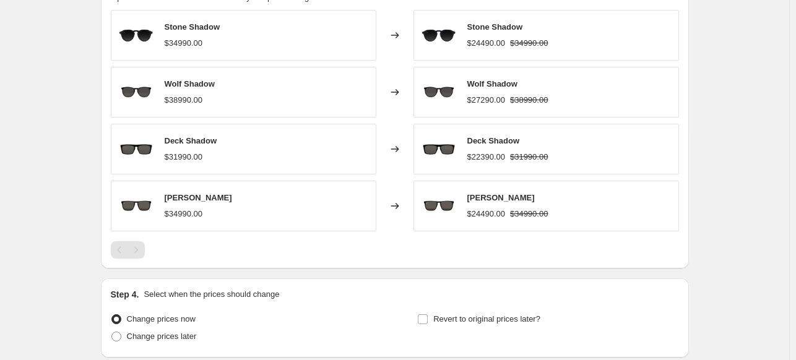
scroll to position [725, 0]
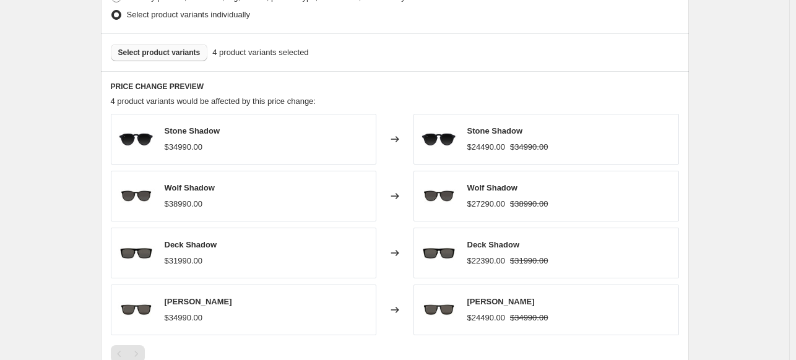
click at [188, 53] on span "Select product variants" at bounding box center [159, 53] width 82 height 10
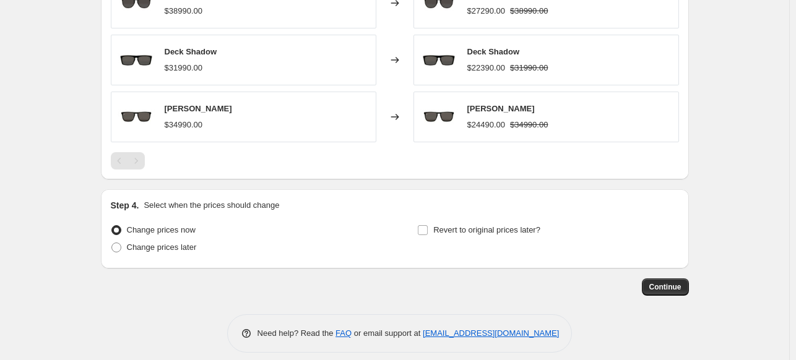
scroll to position [928, 0]
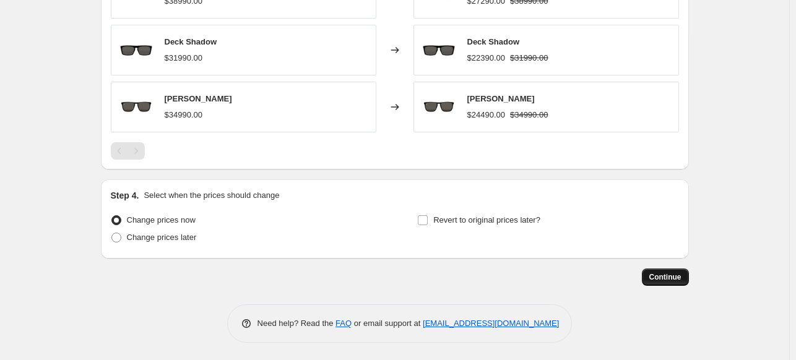
click at [664, 279] on span "Continue" at bounding box center [665, 277] width 32 height 10
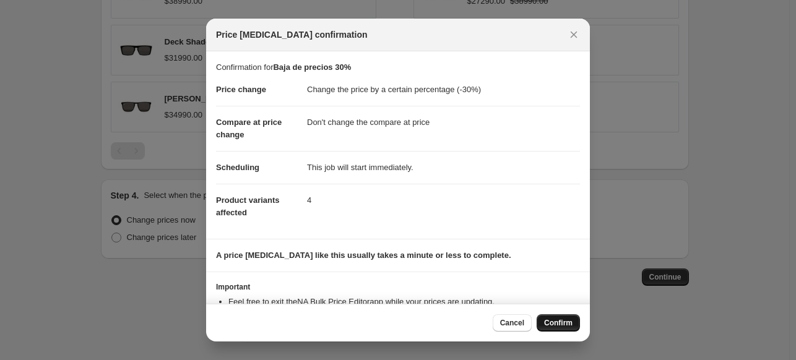
click at [557, 324] on span "Confirm" at bounding box center [558, 323] width 28 height 10
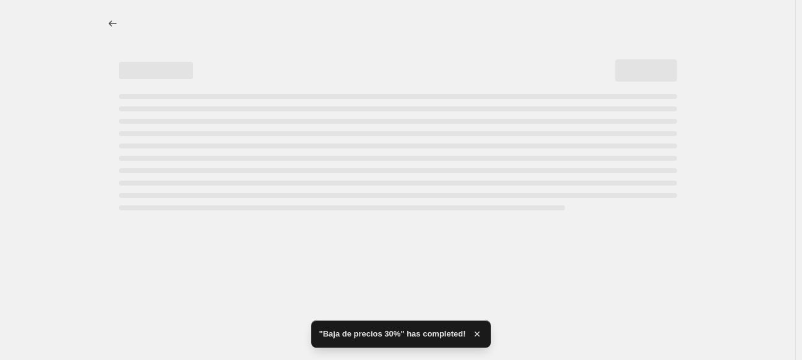
select select "percentage"
select select "no_change"
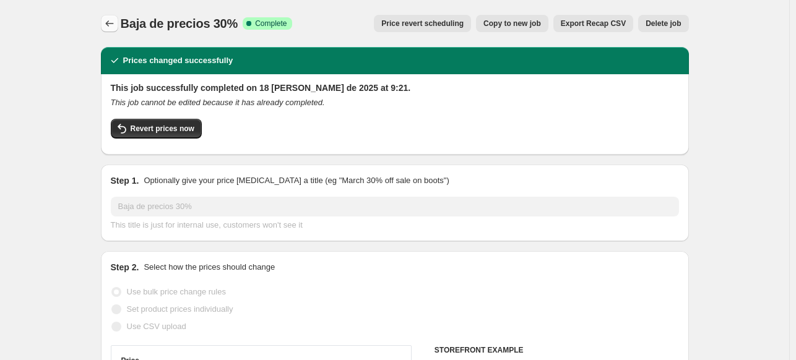
click at [116, 22] on icon "Price change jobs" at bounding box center [109, 23] width 12 height 12
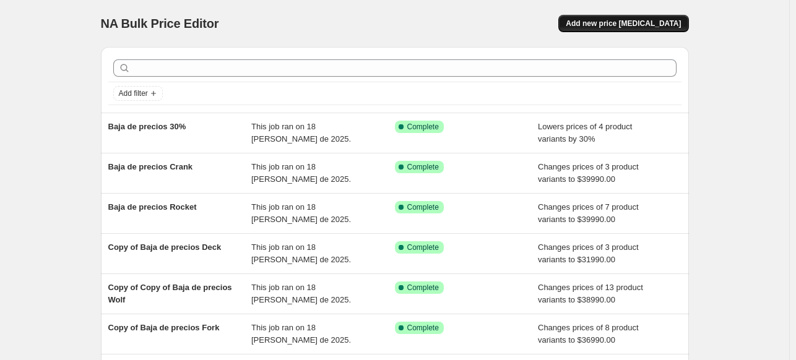
click at [647, 23] on span "Add new price change job" at bounding box center [623, 24] width 115 height 10
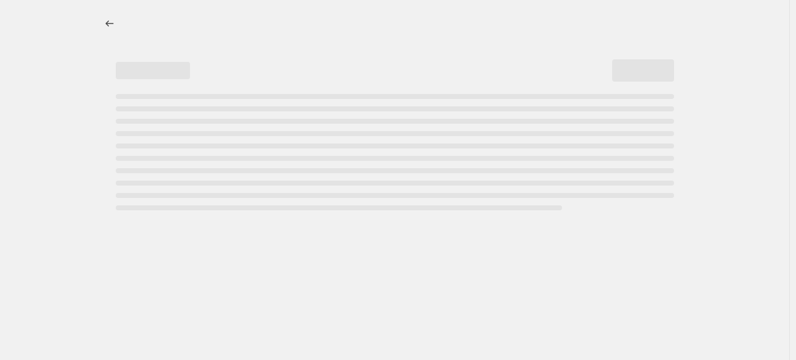
select select "percentage"
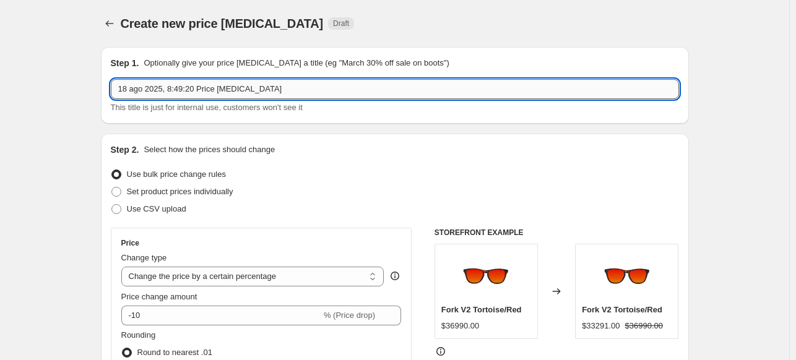
click at [170, 96] on input "18 ago 2025, 8:49:20 Price change job" at bounding box center [395, 89] width 568 height 20
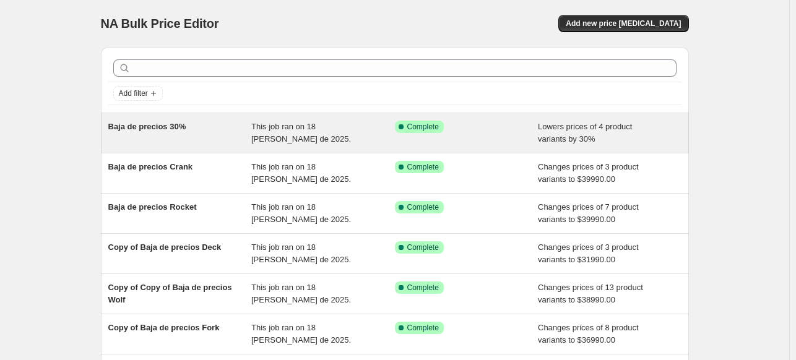
click at [252, 138] on div "Baja de precios 30%" at bounding box center [180, 133] width 144 height 25
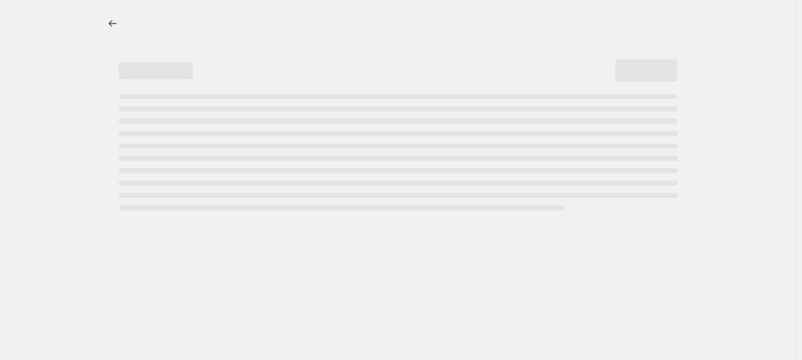
select select "percentage"
select select "no_change"
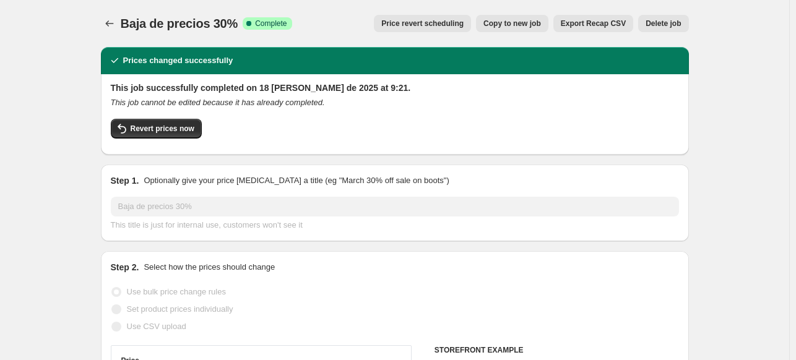
click at [537, 25] on span "Copy to new job" at bounding box center [512, 24] width 58 height 10
select select "percentage"
select select "no_change"
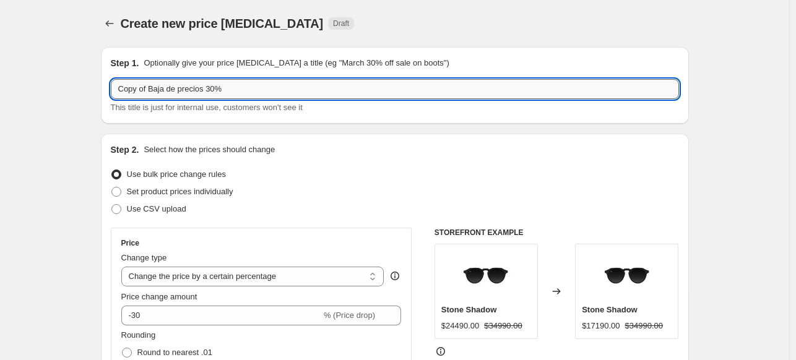
click at [210, 89] on input "Copy of Baja de precios 30%" at bounding box center [395, 89] width 568 height 20
drag, startPoint x: 149, startPoint y: 89, endPoint x: 59, endPoint y: 98, distance: 90.3
type input "Baja de precios 20%"
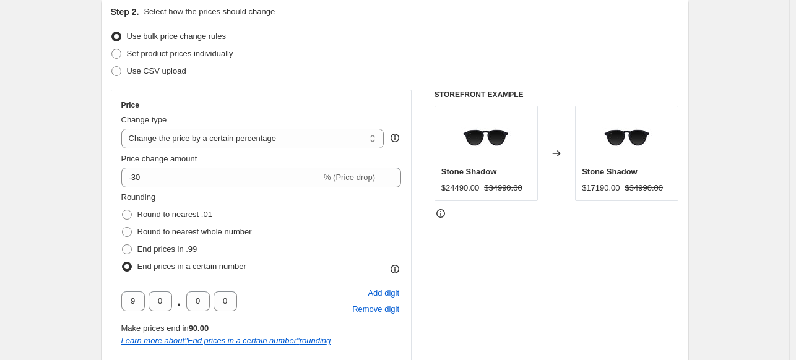
scroll to position [139, 0]
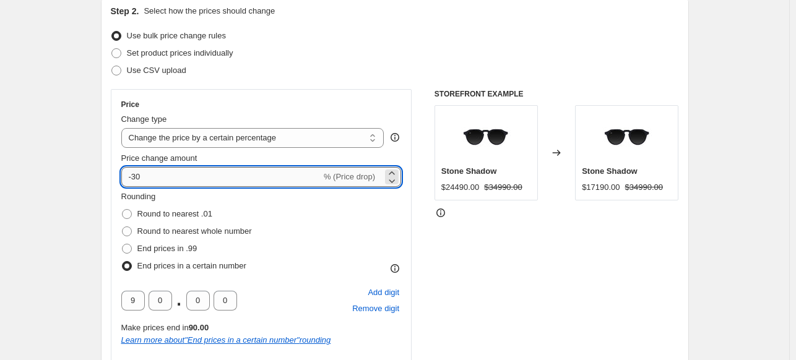
click at [160, 179] on input "-30" at bounding box center [221, 177] width 200 height 20
type input "-3"
type input "-20"
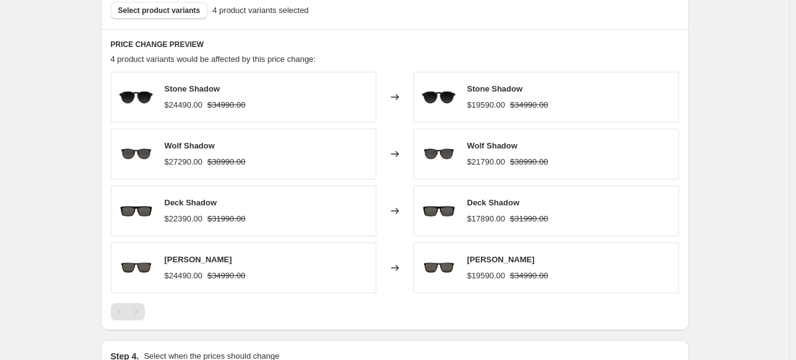
scroll to position [767, 0]
click at [181, 13] on span "Select product variants" at bounding box center [159, 11] width 82 height 10
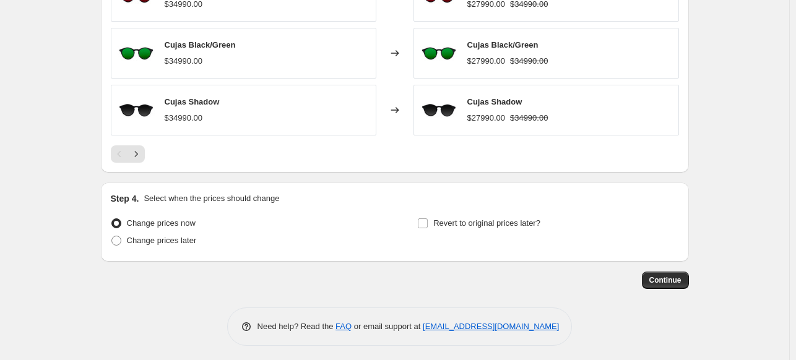
scroll to position [985, 0]
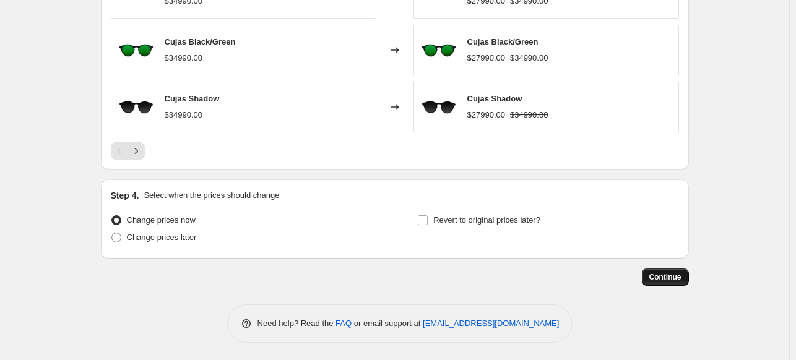
click at [665, 278] on span "Continue" at bounding box center [665, 277] width 32 height 10
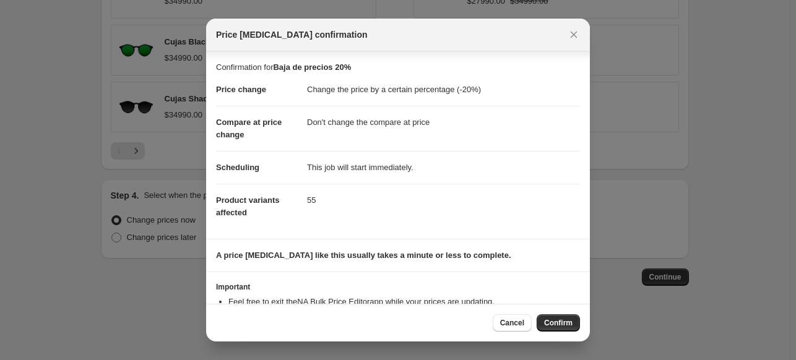
scroll to position [45, 0]
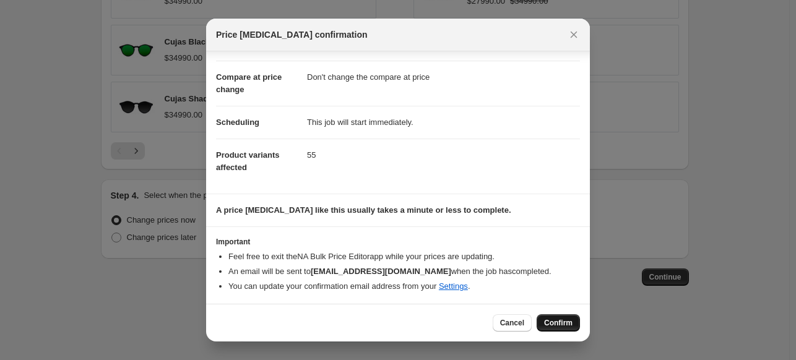
click at [547, 320] on span "Confirm" at bounding box center [558, 323] width 28 height 10
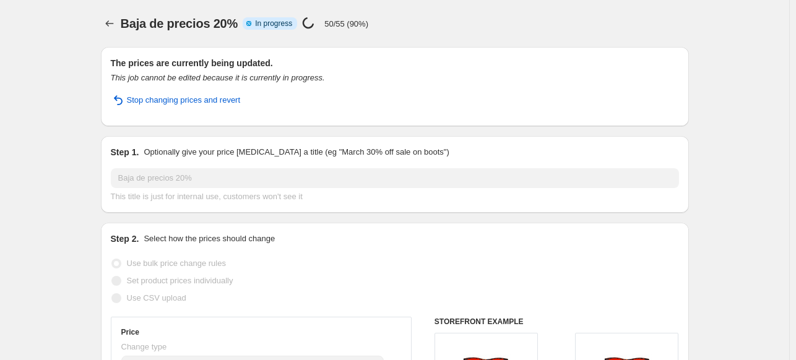
select select "percentage"
select select "no_change"
